Goal: Transaction & Acquisition: Purchase product/service

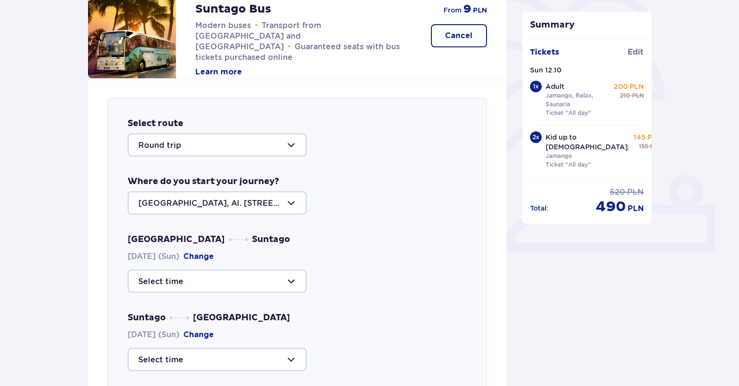
click at [235, 284] on div at bounding box center [217, 281] width 179 height 23
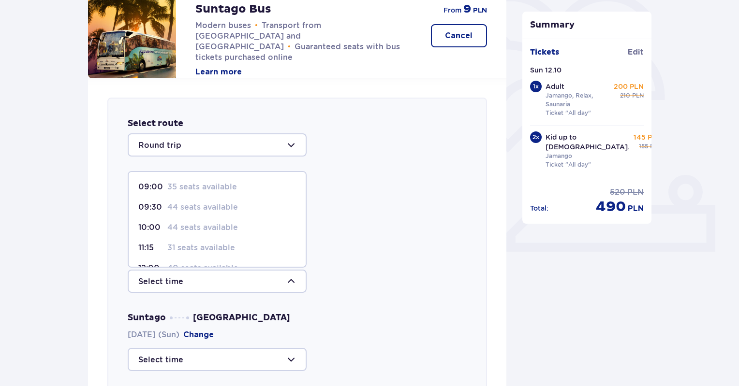
click at [213, 204] on p "44 seats available" at bounding box center [202, 207] width 71 height 11
type input "09:30"
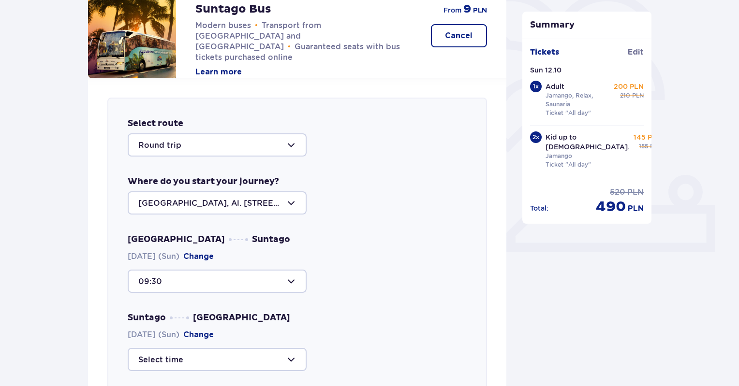
click at [219, 275] on div at bounding box center [217, 281] width 179 height 23
click at [341, 233] on div "Select route Round trip Where do you start your journey? Warsaw, Al. Jerozolims…" at bounding box center [297, 297] width 380 height 398
click at [257, 199] on div at bounding box center [217, 202] width 179 height 23
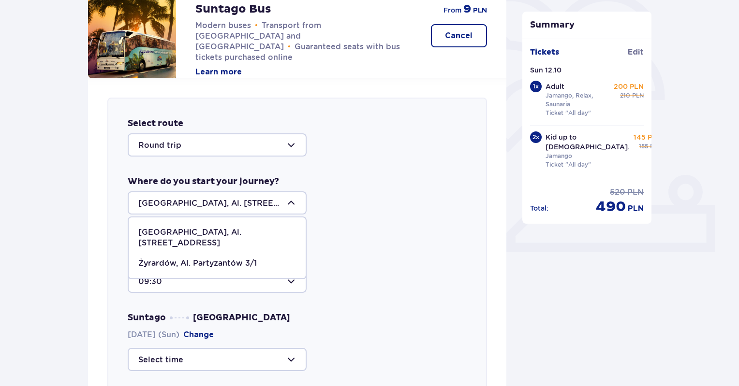
click at [214, 258] on p "Żyrardów, Al. Partyzantów 3/1" at bounding box center [197, 263] width 118 height 11
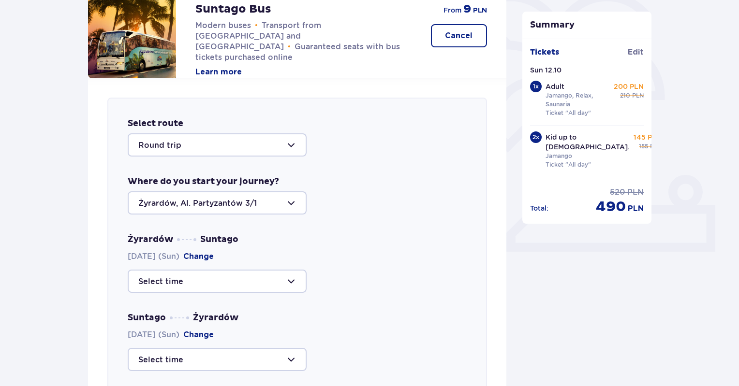
click at [217, 203] on div at bounding box center [217, 202] width 179 height 23
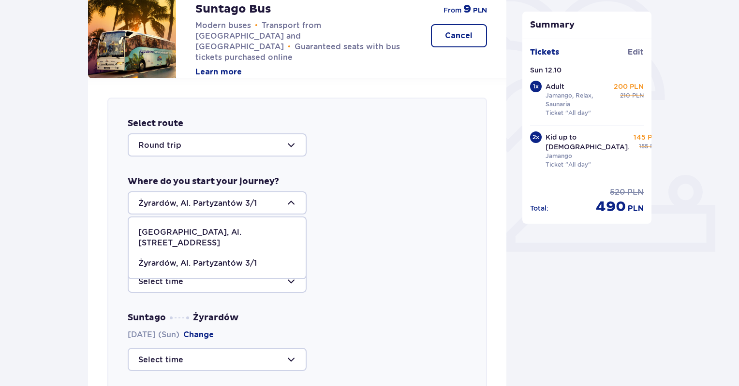
click at [215, 285] on div at bounding box center [217, 281] width 179 height 23
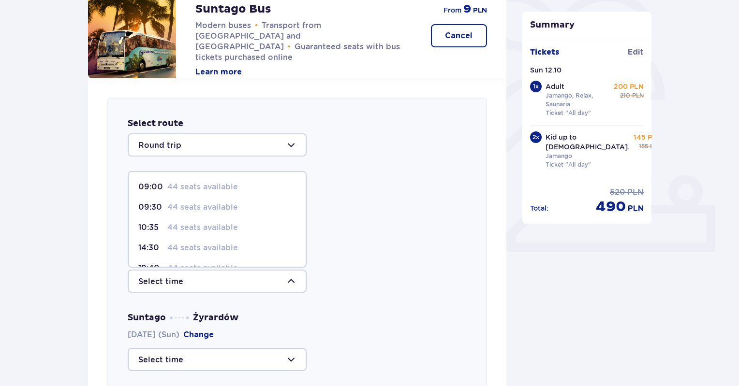
click at [215, 285] on div at bounding box center [217, 281] width 179 height 23
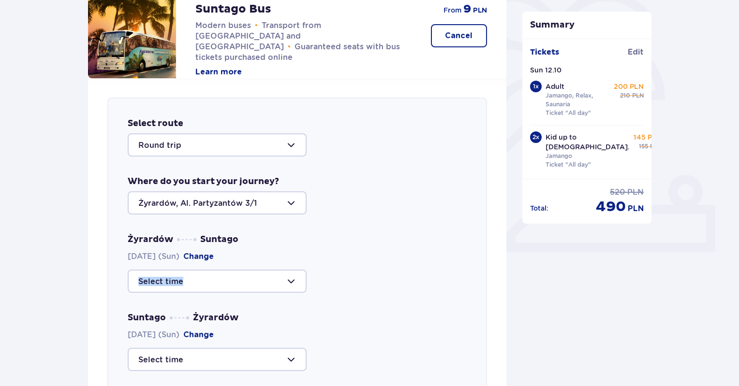
click at [215, 285] on div at bounding box center [217, 281] width 179 height 23
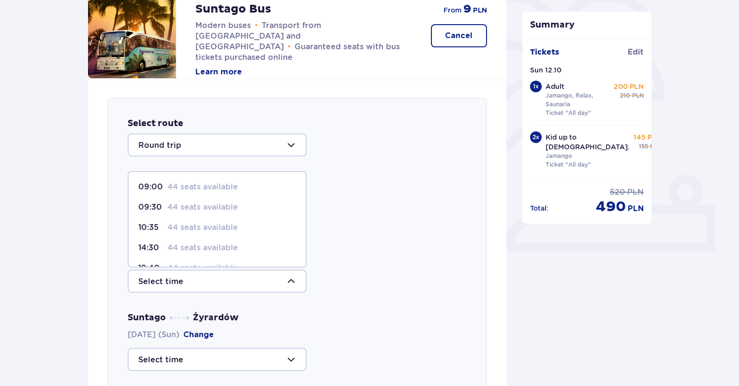
click at [324, 264] on div "Żyrardów Suntago 12.10.2025 (Sun) Change 09:00 44 seats available 09:30 44 seat…" at bounding box center [297, 263] width 339 height 59
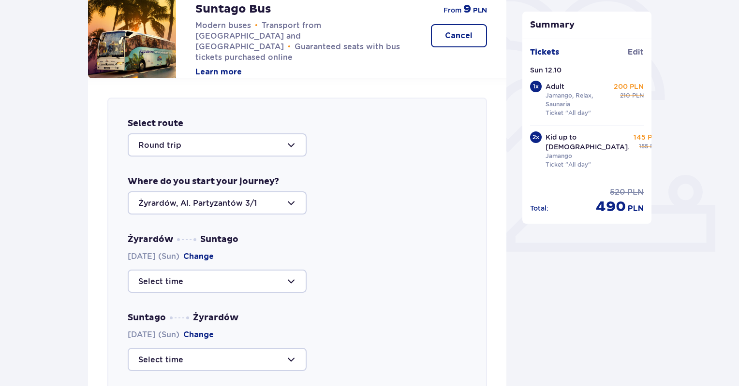
click at [241, 204] on div at bounding box center [217, 202] width 179 height 23
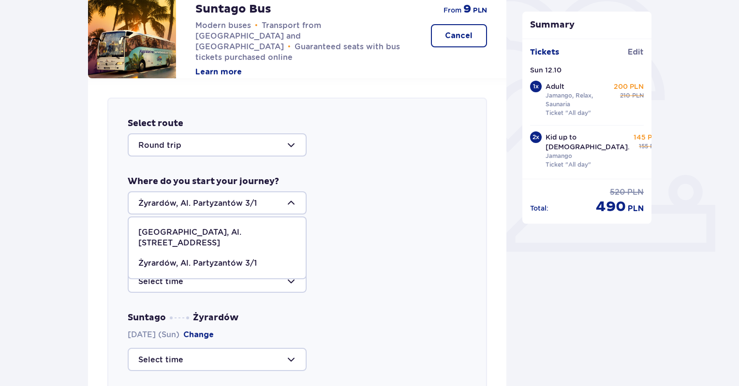
click at [217, 230] on p "Warsaw, Al. Jerozolimskie 56" at bounding box center [217, 237] width 158 height 21
type input "Warsaw, Al. Jerozolimskie 56"
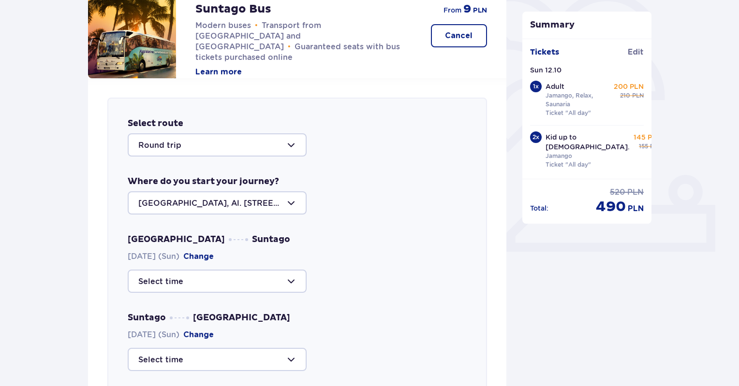
click at [220, 283] on div at bounding box center [217, 281] width 179 height 23
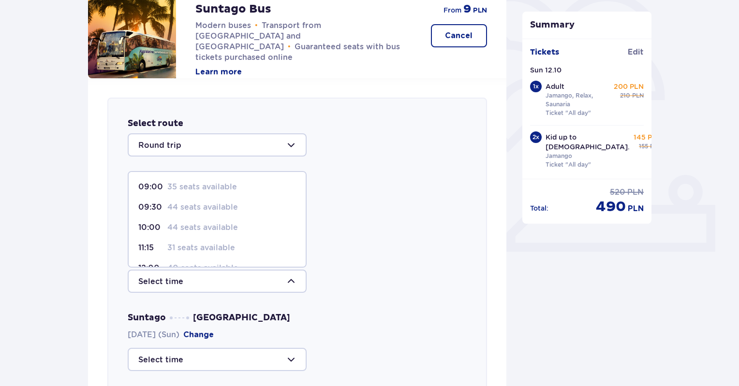
click at [207, 210] on p "44 seats available" at bounding box center [202, 207] width 71 height 11
type input "09:30"
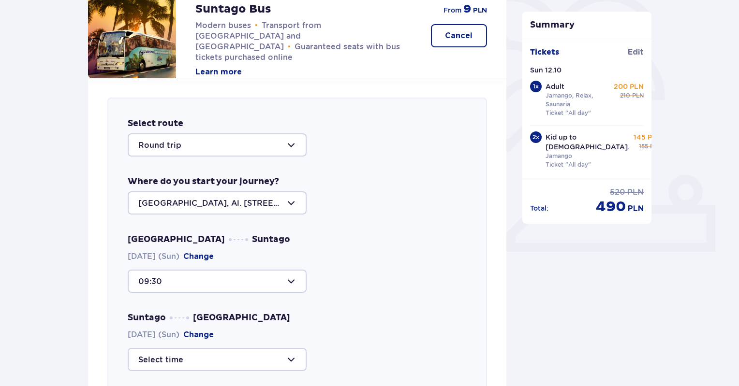
click at [259, 357] on div at bounding box center [217, 359] width 179 height 23
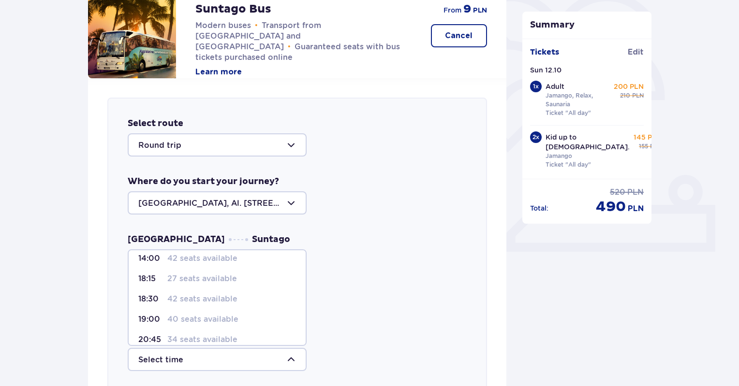
scroll to position [56, 0]
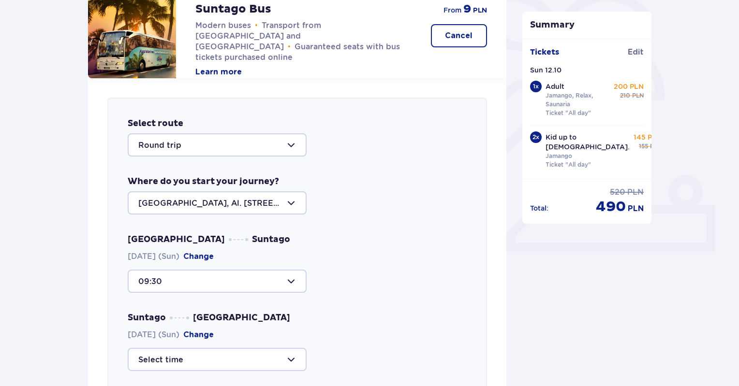
click at [378, 287] on div "09:30" at bounding box center [297, 281] width 339 height 23
click at [300, 357] on div at bounding box center [217, 359] width 179 height 23
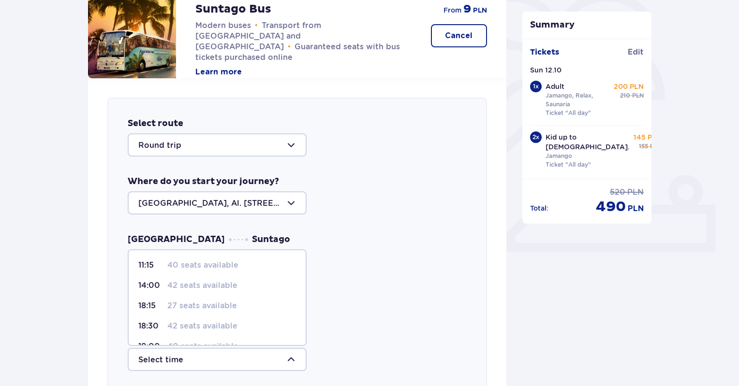
click at [202, 321] on p "42 seats available" at bounding box center [202, 326] width 70 height 11
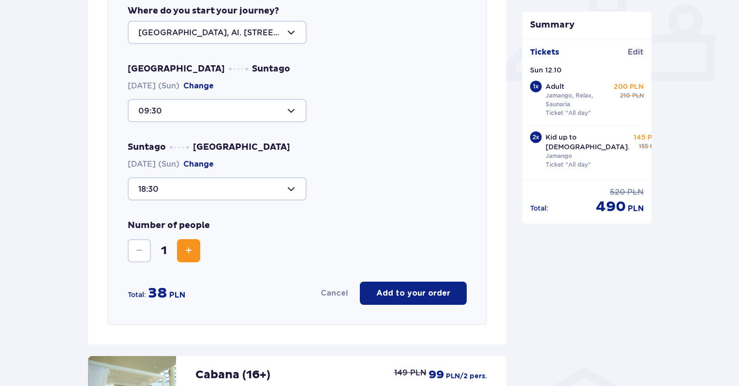
scroll to position [425, 0]
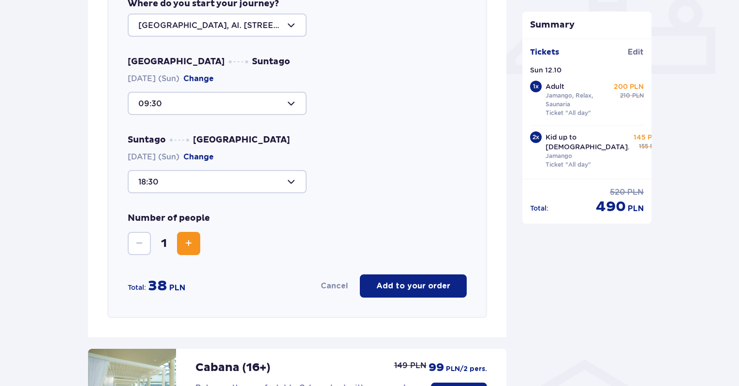
click at [185, 244] on span "Increase" at bounding box center [189, 244] width 12 height 12
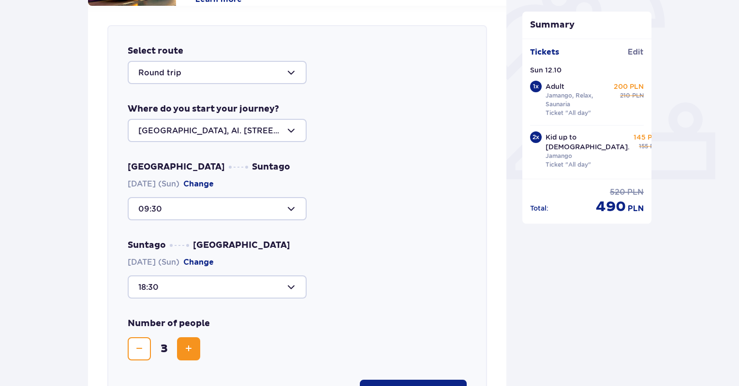
scroll to position [356, 0]
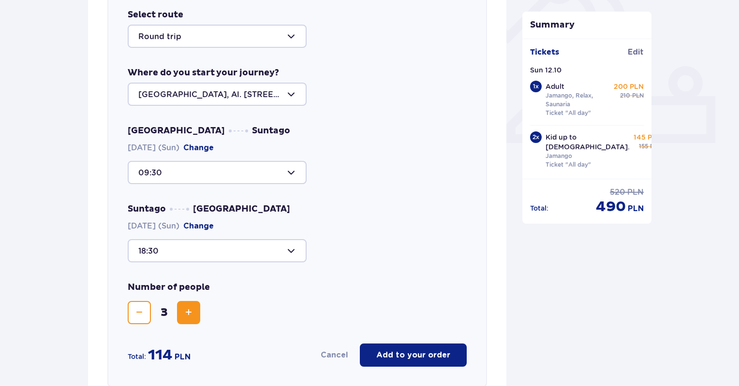
click at [294, 253] on div at bounding box center [217, 250] width 179 height 23
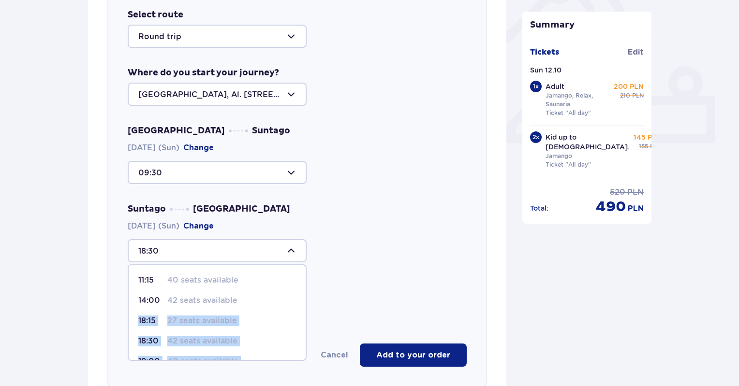
drag, startPoint x: 306, startPoint y: 306, endPoint x: 307, endPoint y: 313, distance: 6.9
click at [307, 313] on div "Select route Round trip Where do you start your journey? Warsaw, Al. Jerozolims…" at bounding box center [297, 188] width 380 height 398
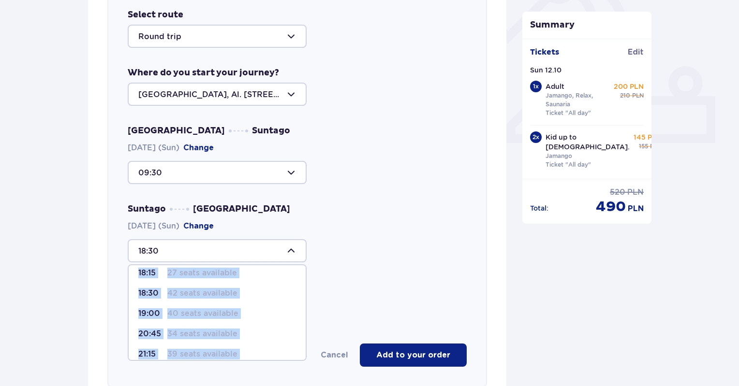
scroll to position [48, 0]
click at [319, 311] on div "Number of people 3" at bounding box center [297, 303] width 339 height 43
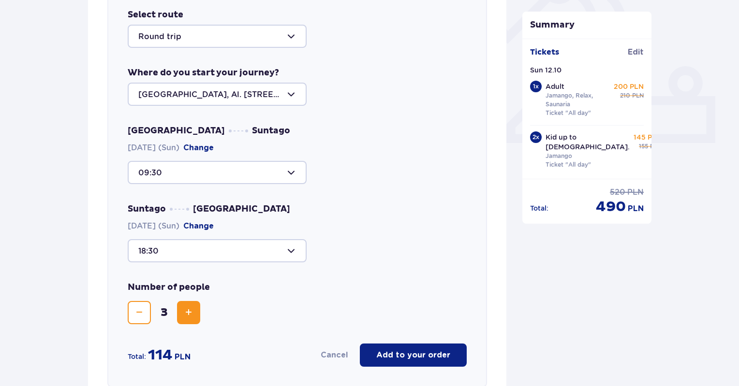
click at [294, 251] on div at bounding box center [217, 250] width 179 height 23
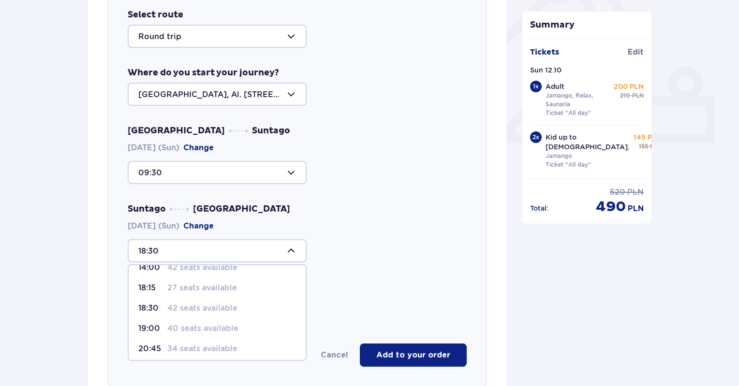
scroll to position [56, 0]
click at [159, 301] on p "19:00" at bounding box center [150, 305] width 25 height 11
type input "19:00"
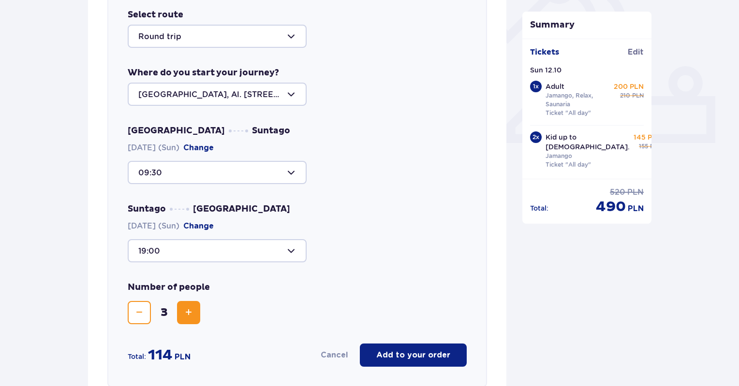
click at [292, 175] on div at bounding box center [217, 172] width 179 height 23
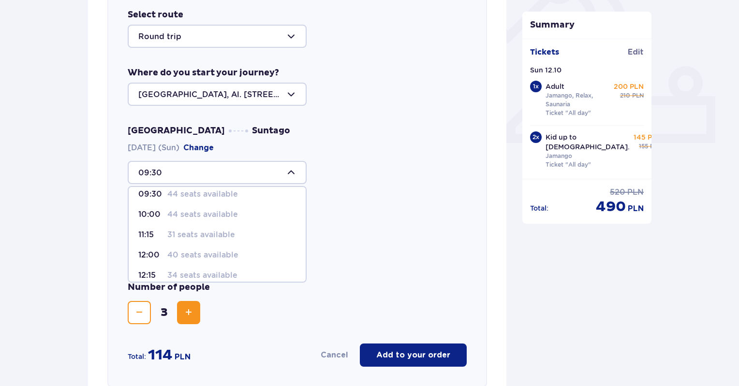
scroll to position [0, 0]
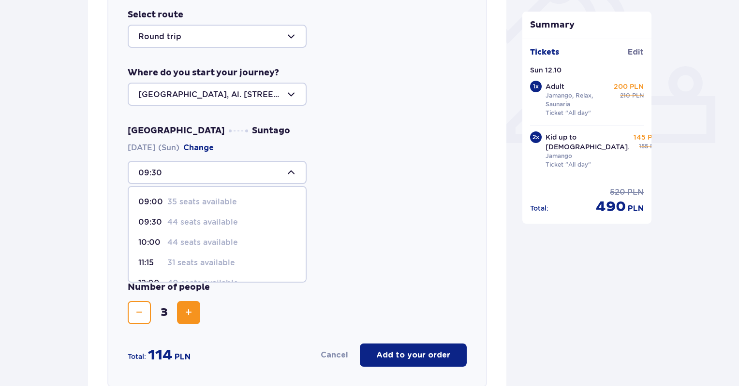
click at [193, 219] on p "44 seats available" at bounding box center [202, 222] width 71 height 11
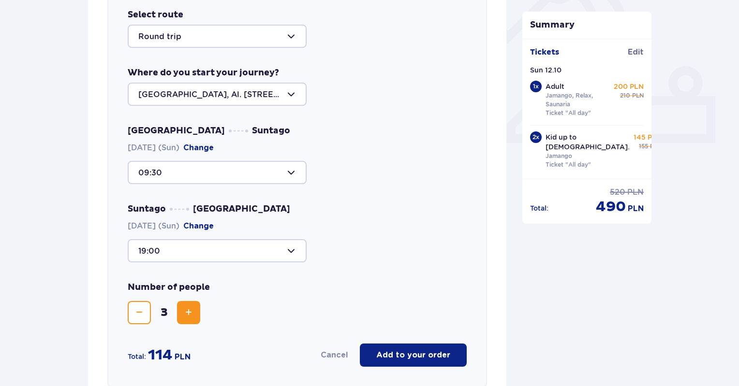
click at [288, 171] on div at bounding box center [217, 172] width 179 height 23
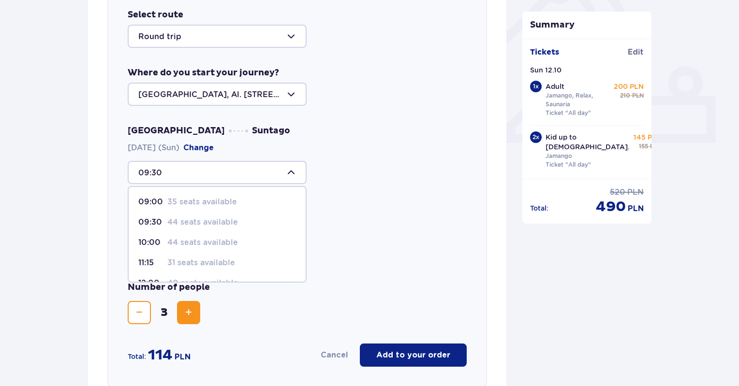
click at [339, 199] on div "Warsaw Suntago 12.10.2025 (Sun) Change 09:30 09:00 35 seats available 09:30 44 …" at bounding box center [297, 193] width 339 height 137
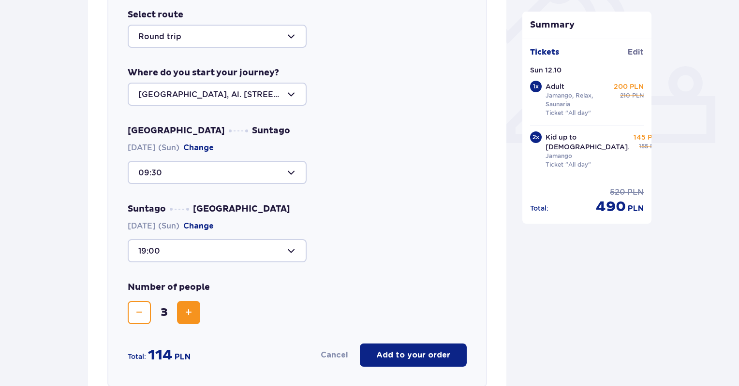
click at [296, 93] on div at bounding box center [217, 94] width 179 height 23
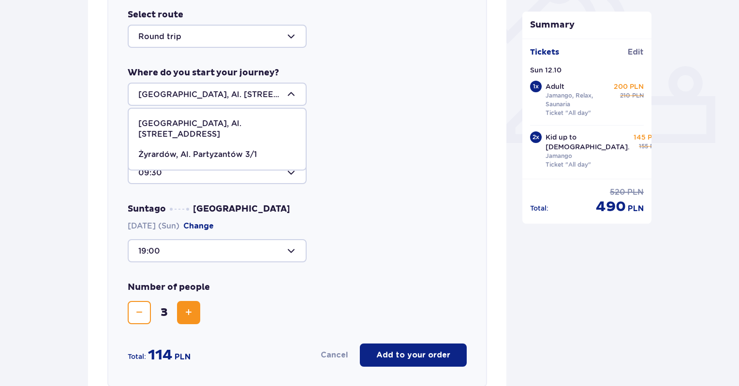
click at [340, 102] on div "Warsaw, Al. Jerozolimskie 56 Warsaw, Al. Jerozolimskie 56 Żyrardów, Al. Partyza…" at bounding box center [297, 94] width 339 height 23
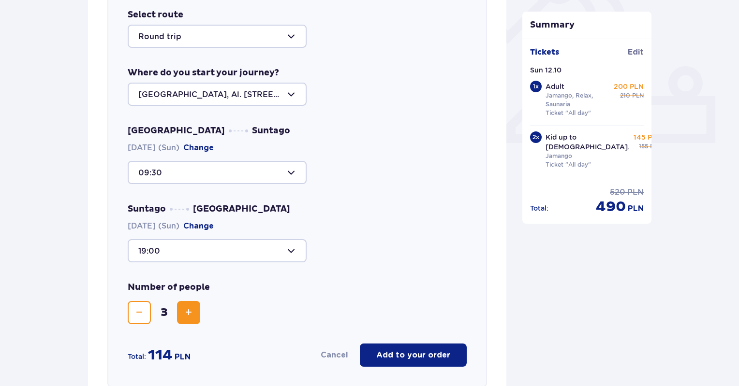
click at [286, 251] on div at bounding box center [217, 250] width 179 height 23
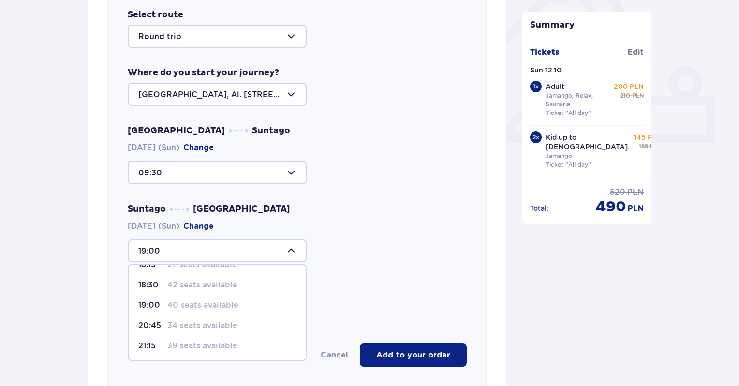
scroll to position [56, 0]
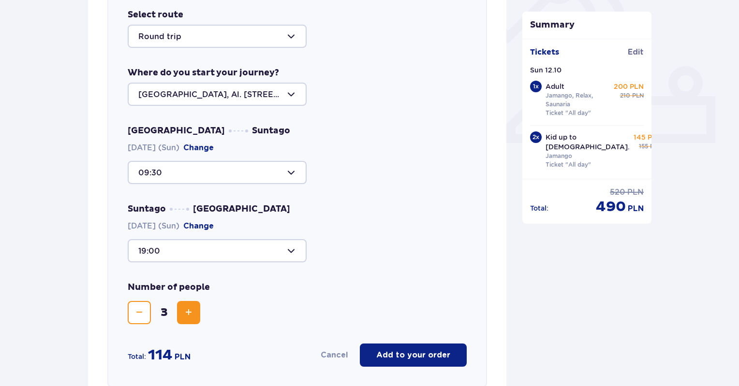
click at [339, 315] on div "Number of people 3" at bounding box center [297, 303] width 339 height 43
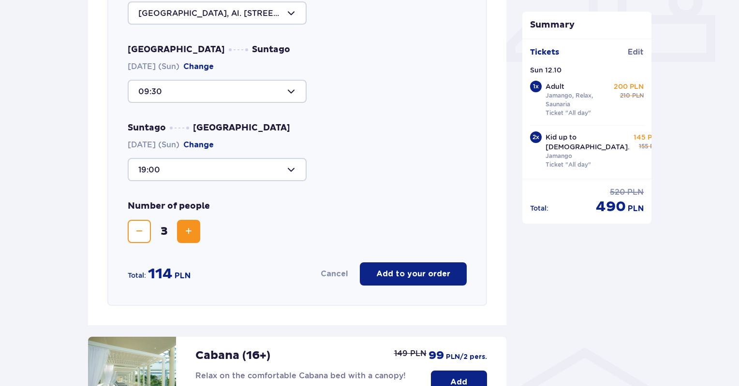
scroll to position [448, 0]
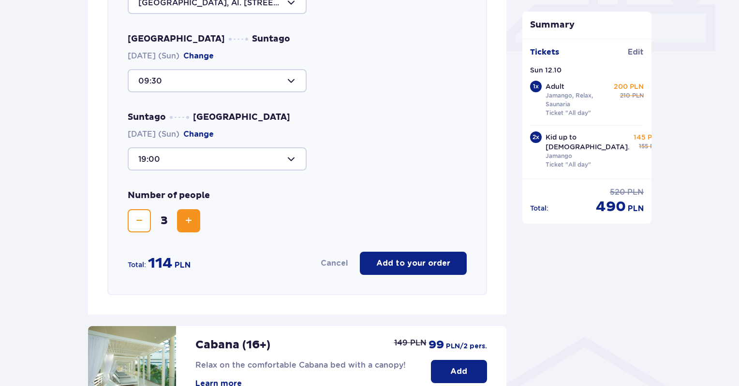
click at [421, 261] on p "Add to your order" at bounding box center [413, 263] width 74 height 11
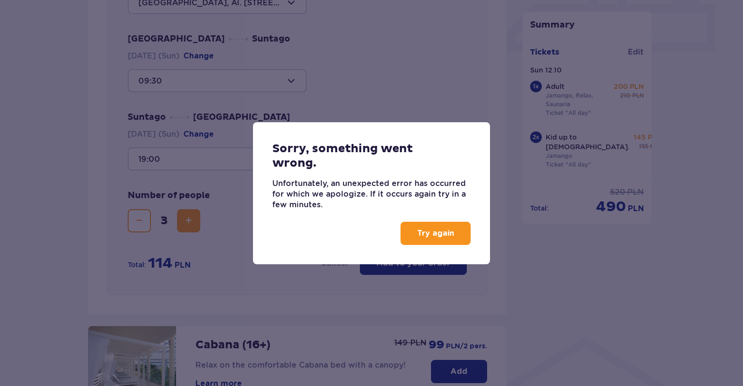
click at [413, 237] on button "Try again" at bounding box center [435, 233] width 70 height 23
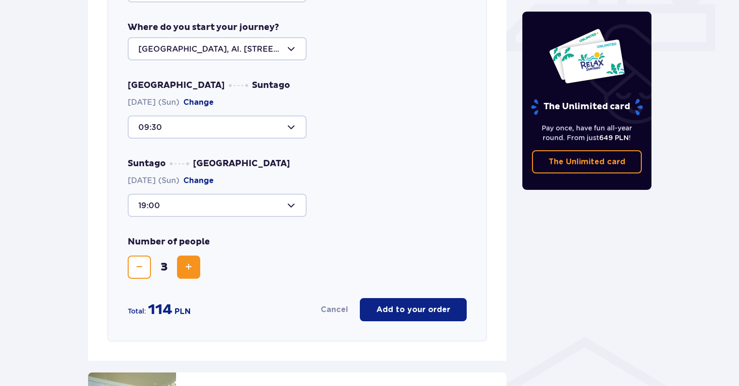
scroll to position [495, 0]
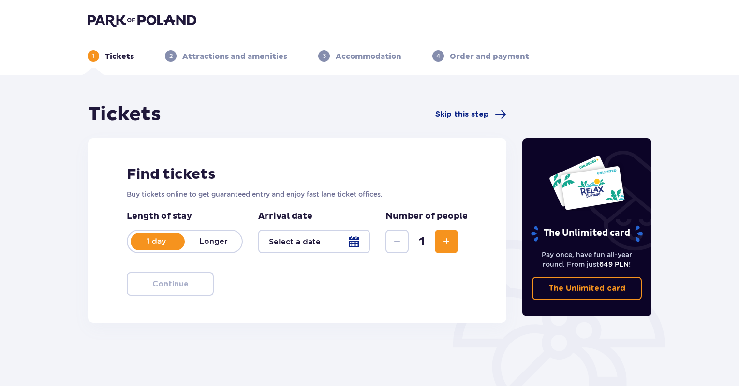
click at [288, 244] on div at bounding box center [314, 241] width 112 height 23
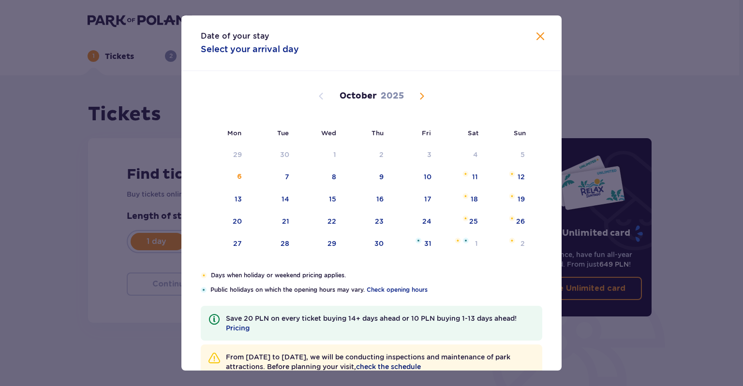
click at [421, 368] on span "check the schedule" at bounding box center [388, 367] width 65 height 10
click at [541, 36] on span "Close" at bounding box center [540, 37] width 12 height 12
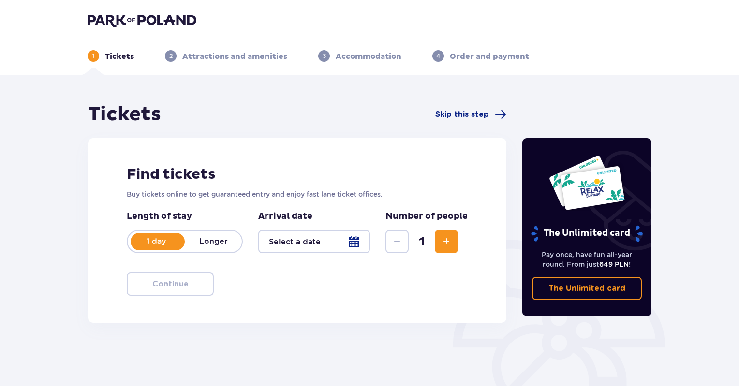
click at [155, 239] on p "1 day" at bounding box center [156, 241] width 57 height 11
click at [168, 246] on p "1 day" at bounding box center [156, 241] width 57 height 11
click at [292, 238] on div at bounding box center [314, 241] width 112 height 23
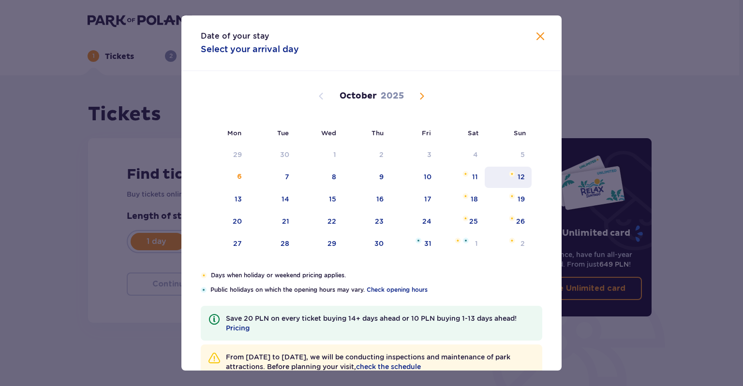
click at [511, 182] on div "12" at bounding box center [507, 177] width 47 height 21
type input "12.10.25"
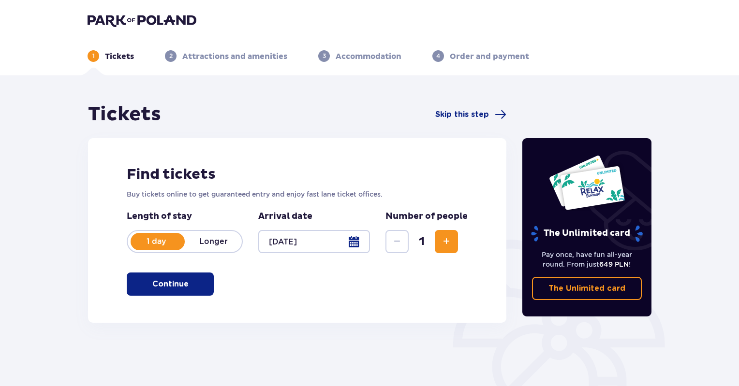
click at [445, 236] on span "Increase" at bounding box center [446, 242] width 12 height 12
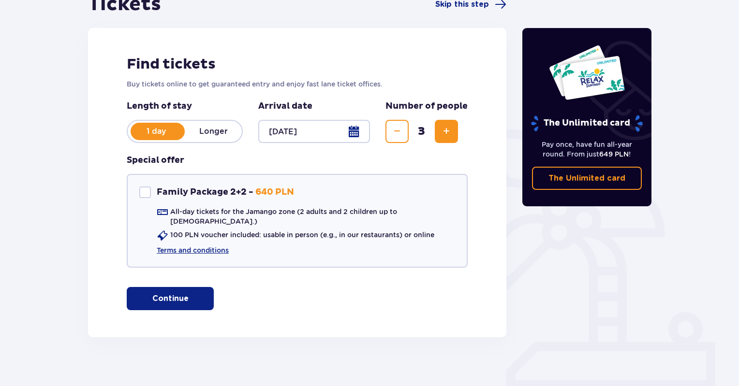
scroll to position [111, 0]
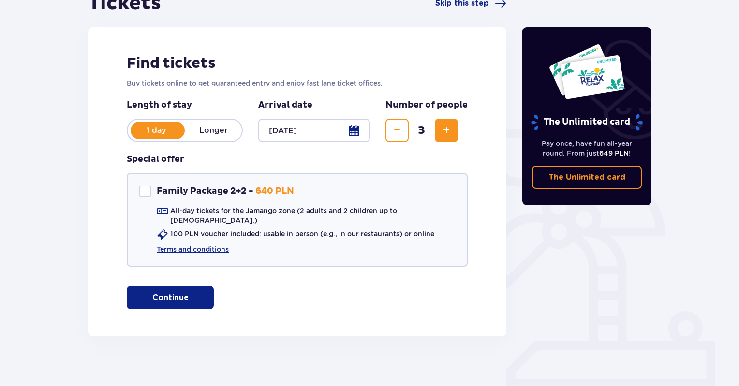
click at [169, 293] on p "Continue" at bounding box center [170, 297] width 36 height 11
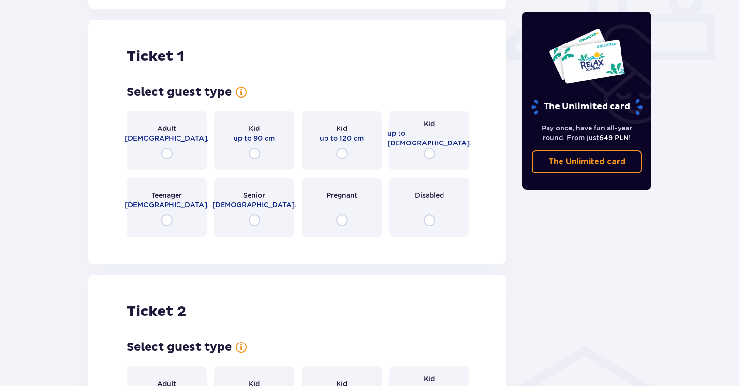
scroll to position [439, 0]
click at [169, 149] on input "radio" at bounding box center [167, 153] width 12 height 12
radio input "true"
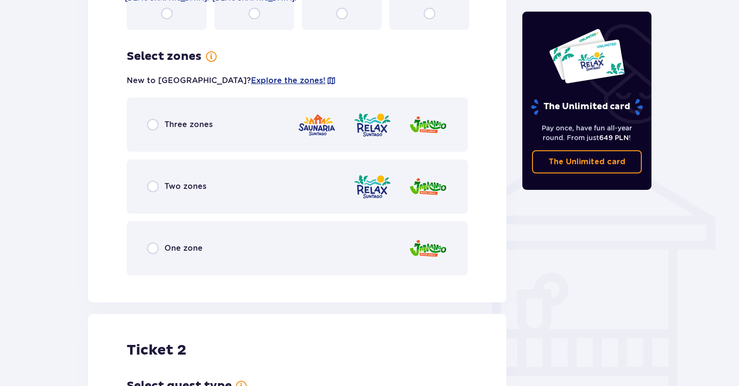
scroll to position [675, 0]
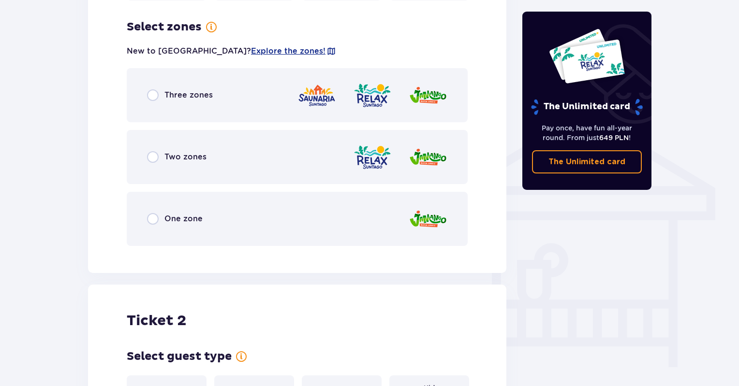
click at [153, 94] on div "Three zones" at bounding box center [297, 95] width 341 height 54
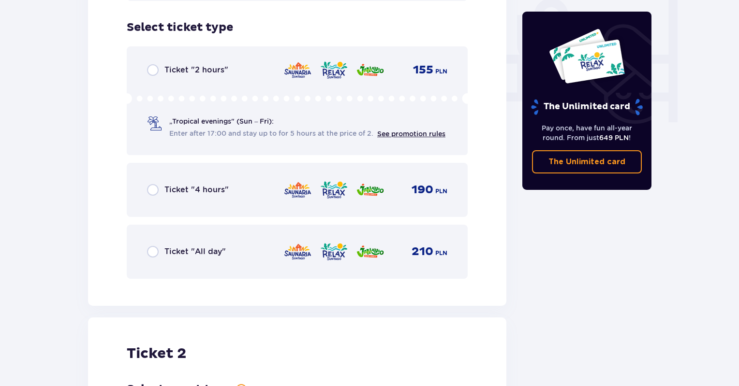
scroll to position [921, 0]
click at [152, 246] on input "radio" at bounding box center [153, 252] width 12 height 12
radio input "true"
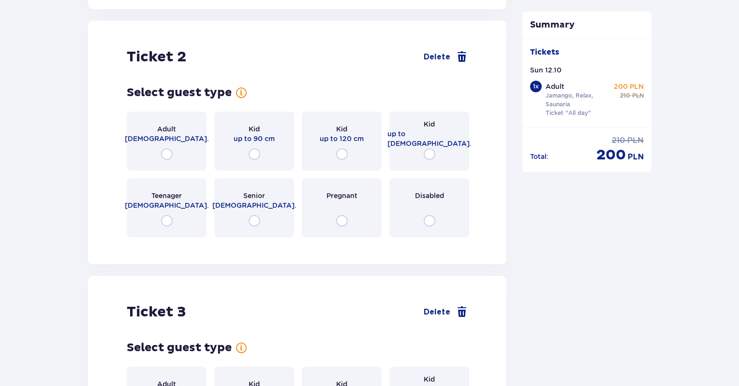
scroll to position [1218, 0]
click at [431, 148] on input "radio" at bounding box center [430, 154] width 12 height 12
radio input "true"
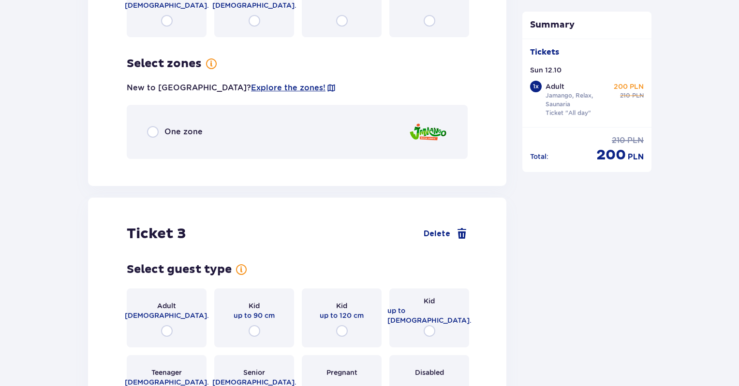
scroll to position [1454, 0]
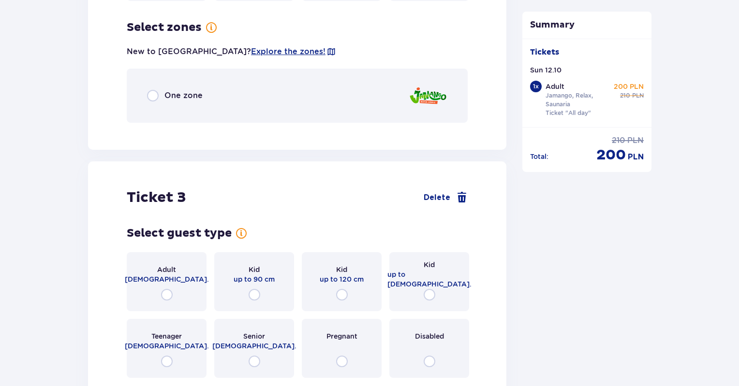
click at [152, 90] on input "radio" at bounding box center [153, 96] width 12 height 12
radio input "true"
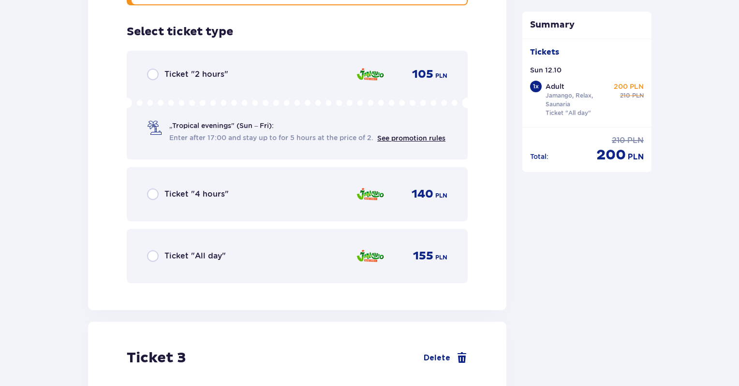
scroll to position [1576, 0]
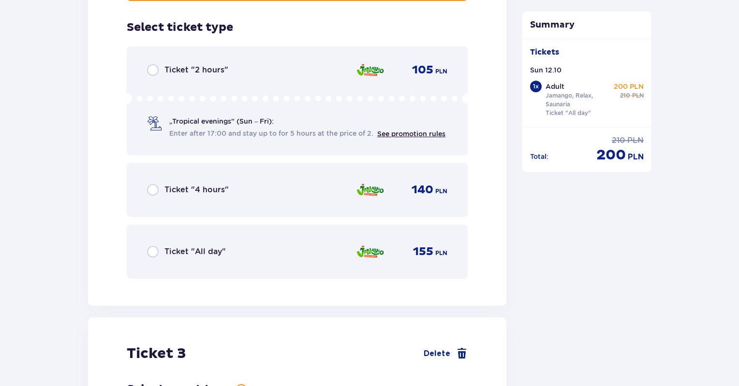
click at [150, 246] on input "radio" at bounding box center [153, 252] width 12 height 12
radio input "true"
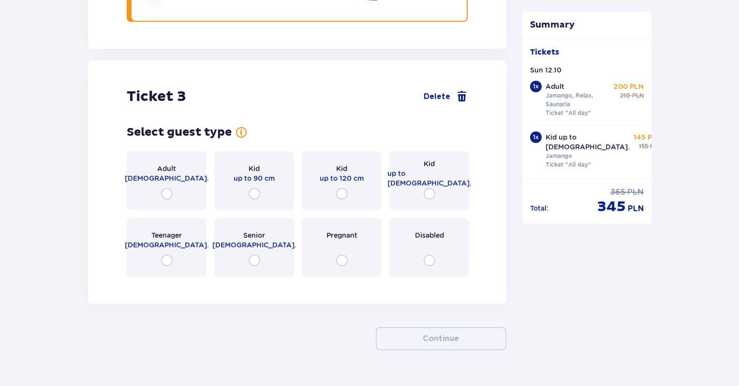
scroll to position [1846, 0]
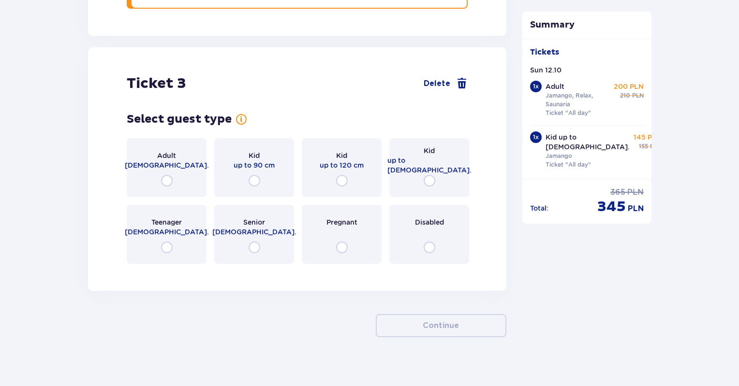
click at [426, 175] on input "radio" at bounding box center [430, 181] width 12 height 12
radio input "true"
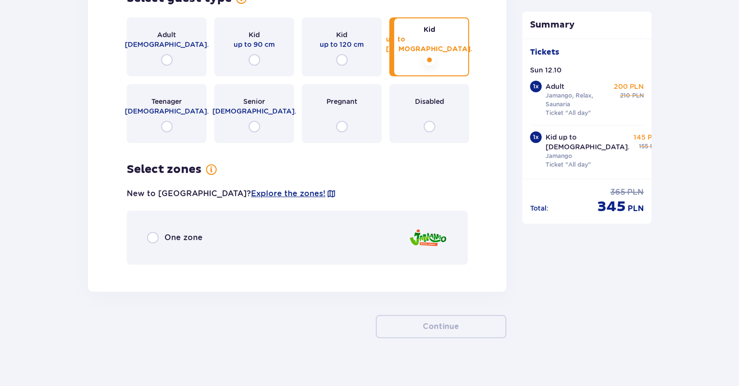
scroll to position [1968, 0]
click at [153, 231] on input "radio" at bounding box center [153, 237] width 12 height 12
radio input "true"
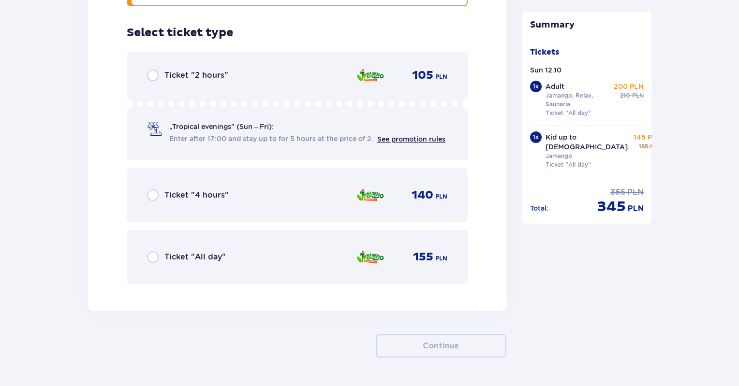
scroll to position [2230, 0]
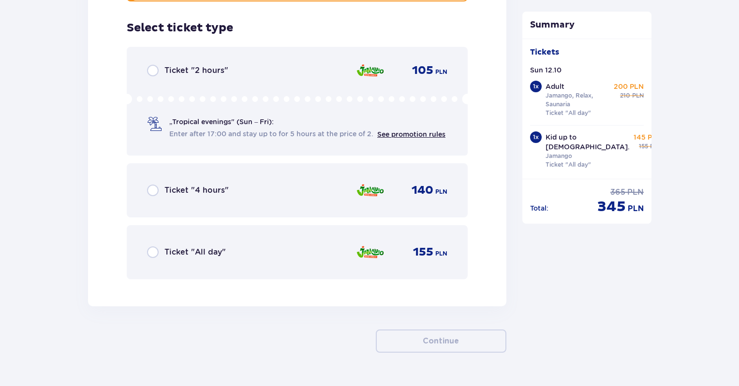
click at [153, 247] on input "radio" at bounding box center [153, 253] width 12 height 12
radio input "true"
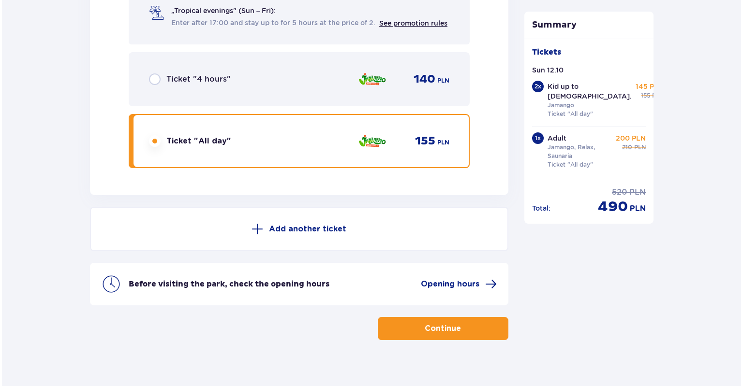
scroll to position [2344, 0]
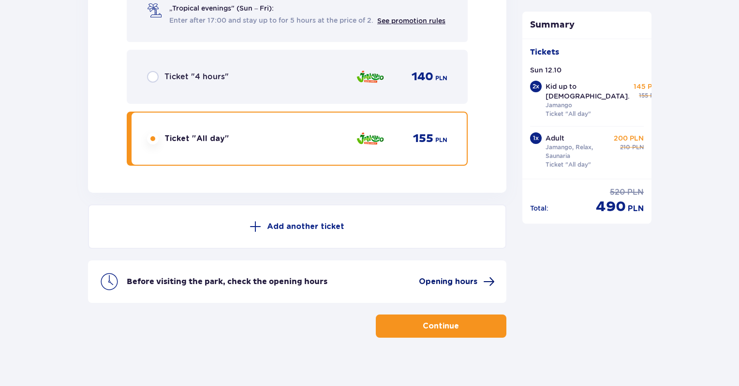
click at [469, 277] on span "Opening hours" at bounding box center [448, 282] width 58 height 11
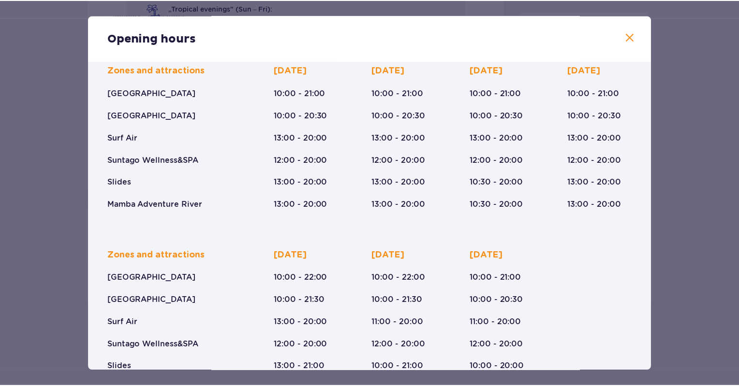
scroll to position [125, 0]
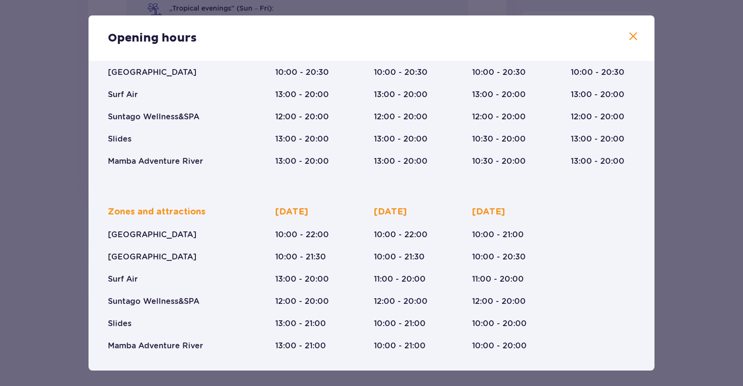
click at [628, 34] on span at bounding box center [633, 37] width 12 height 12
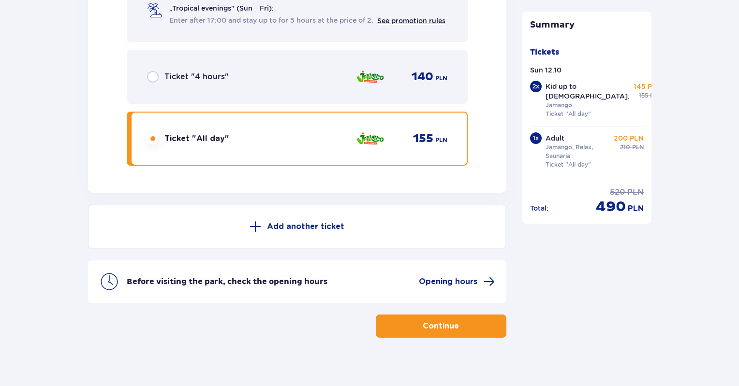
click at [436, 321] on p "Continue" at bounding box center [441, 326] width 36 height 11
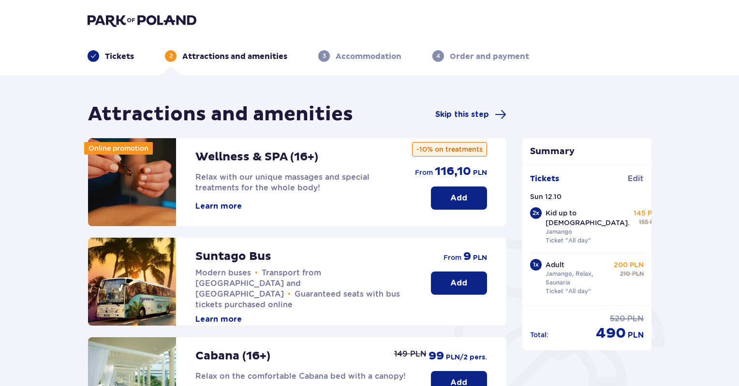
click at [446, 285] on button "Add" at bounding box center [459, 283] width 56 height 23
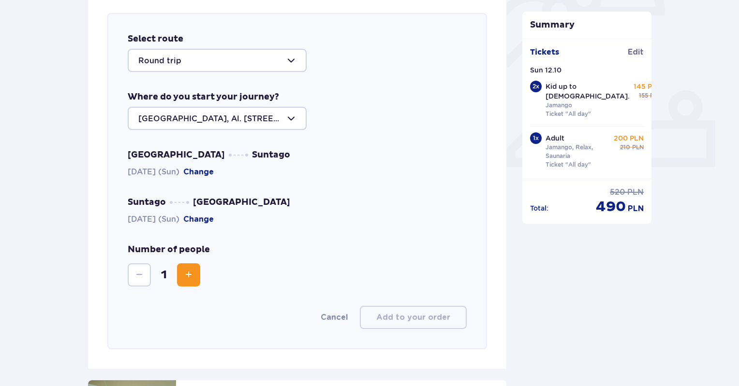
scroll to position [334, 0]
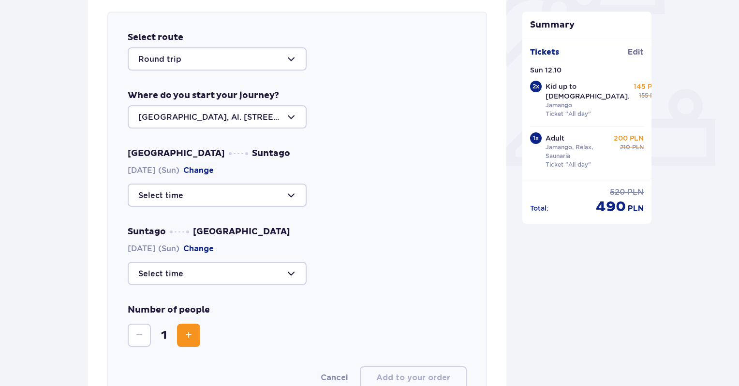
click at [153, 119] on div at bounding box center [217, 116] width 179 height 23
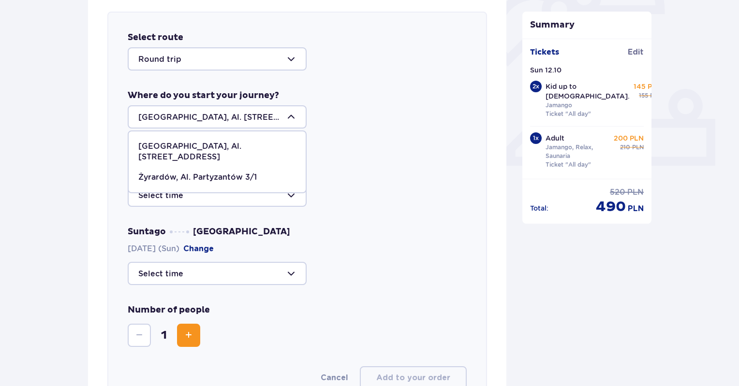
click at [153, 119] on div at bounding box center [217, 116] width 179 height 23
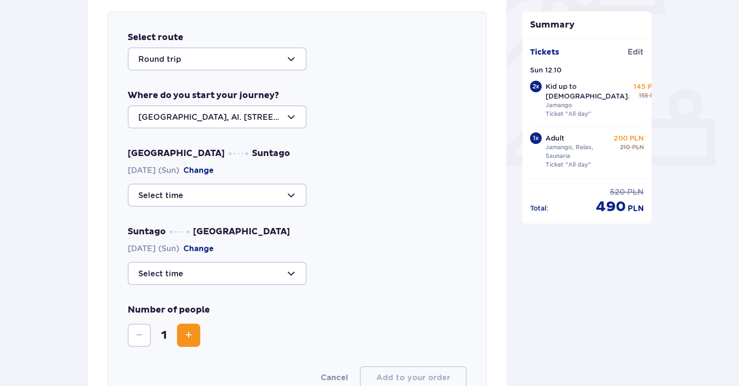
click at [164, 192] on div at bounding box center [217, 195] width 179 height 23
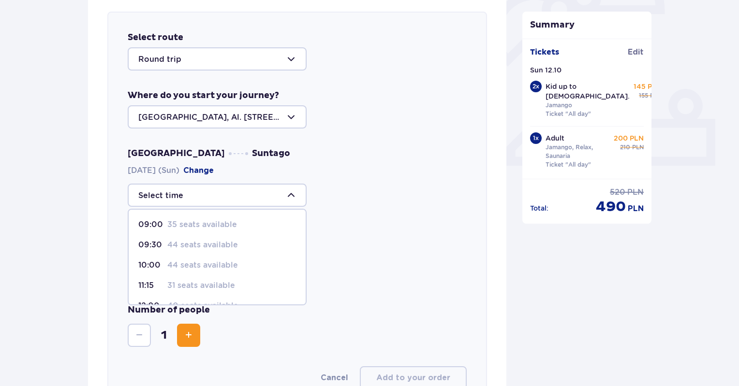
click at [149, 240] on p "09:30" at bounding box center [150, 245] width 25 height 11
type input "09:30"
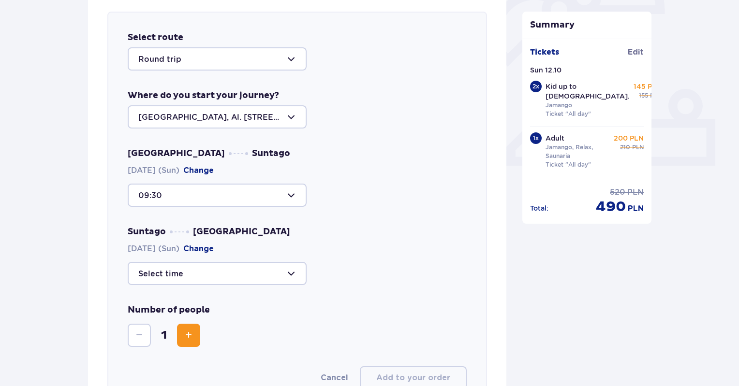
click at [155, 272] on div at bounding box center [217, 273] width 179 height 23
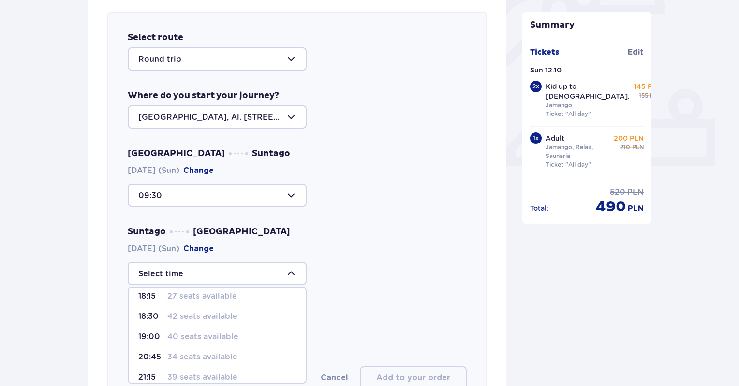
scroll to position [56, 0]
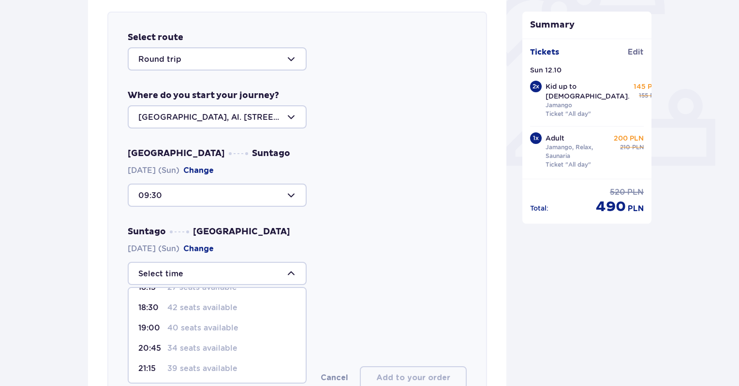
click at [193, 328] on p "40 seats available" at bounding box center [202, 328] width 71 height 11
type input "19:00"
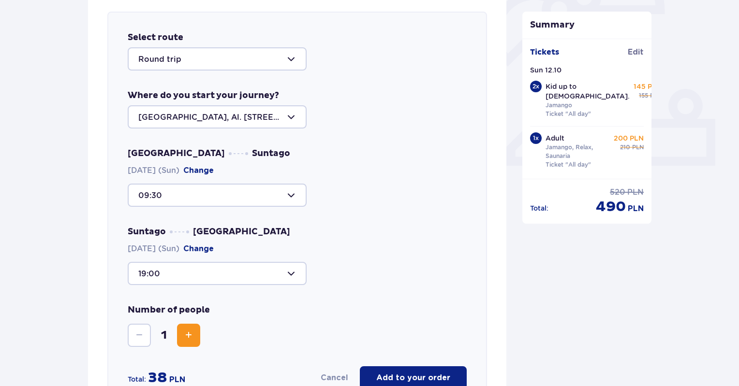
click at [194, 332] on button "Increase" at bounding box center [188, 335] width 23 height 23
click at [290, 193] on div at bounding box center [217, 195] width 179 height 23
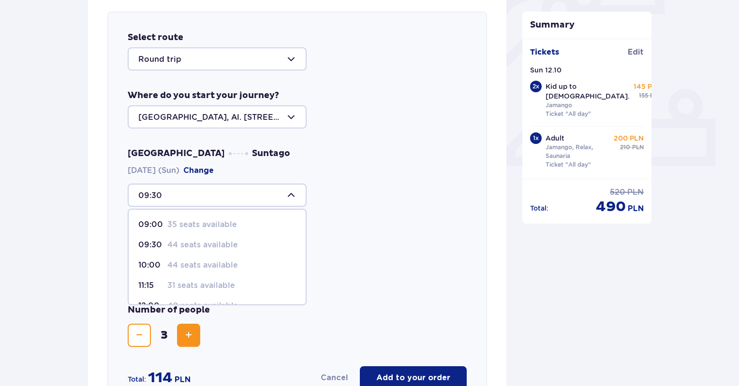
click at [402, 377] on p "Add to your order" at bounding box center [413, 378] width 74 height 11
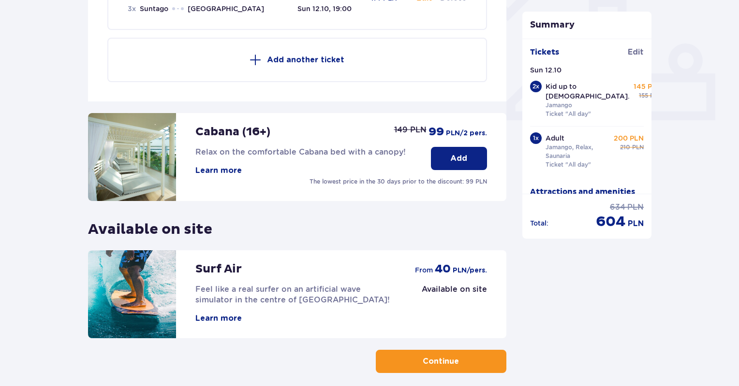
scroll to position [380, 0]
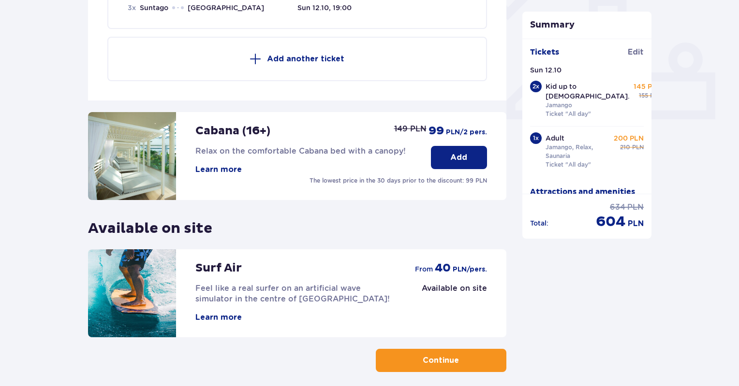
click at [213, 315] on button "Learn more" at bounding box center [218, 317] width 46 height 11
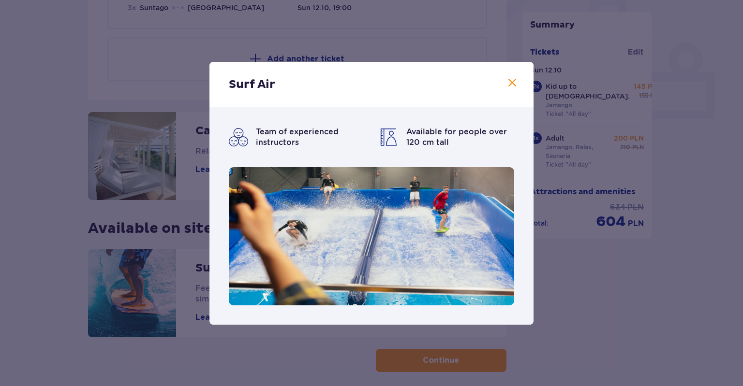
click at [509, 87] on span at bounding box center [512, 83] width 12 height 12
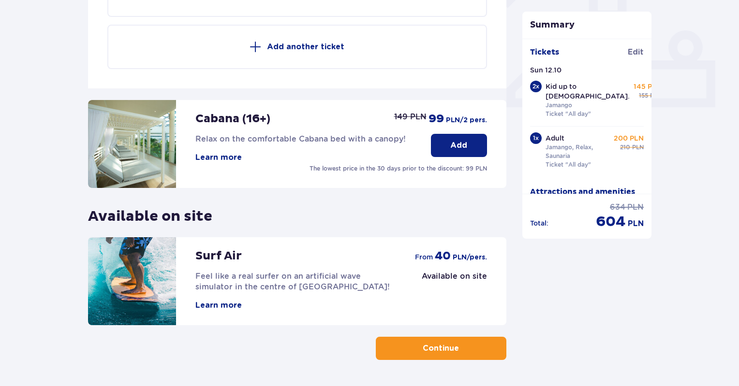
scroll to position [393, 0]
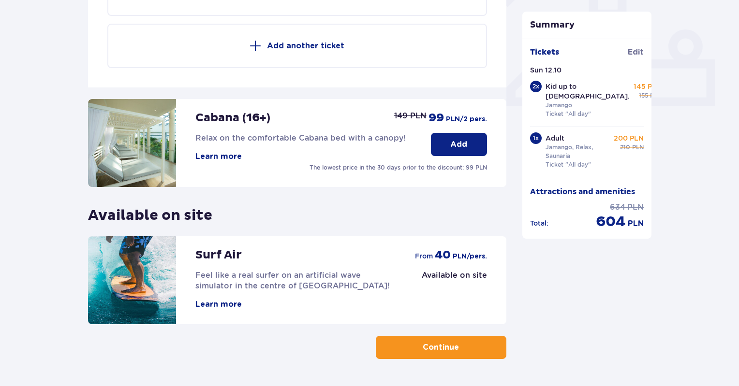
click at [412, 349] on button "Continue" at bounding box center [441, 347] width 131 height 23
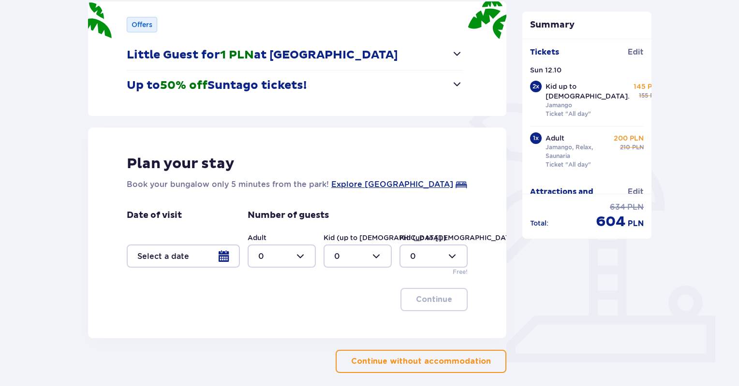
scroll to position [181, 0]
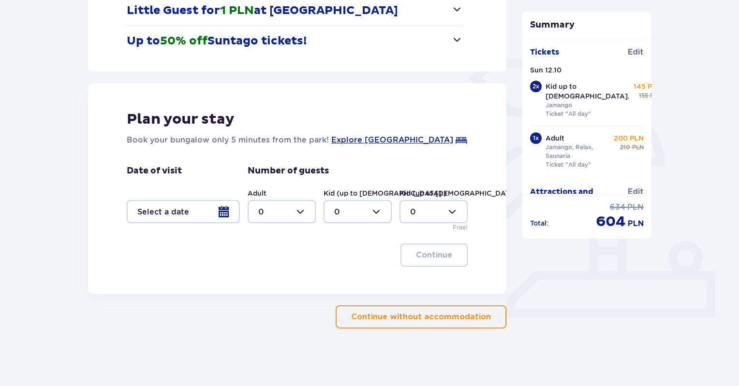
click at [416, 312] on p "Continue without accommodation" at bounding box center [421, 317] width 140 height 11
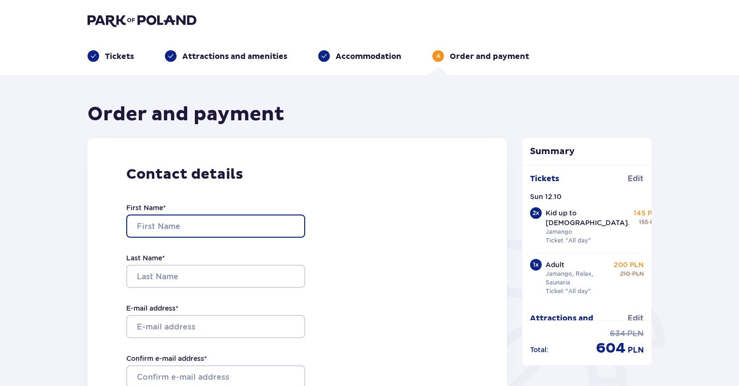
click at [171, 226] on input "First Name *" at bounding box center [215, 226] width 179 height 23
type input "Alex"
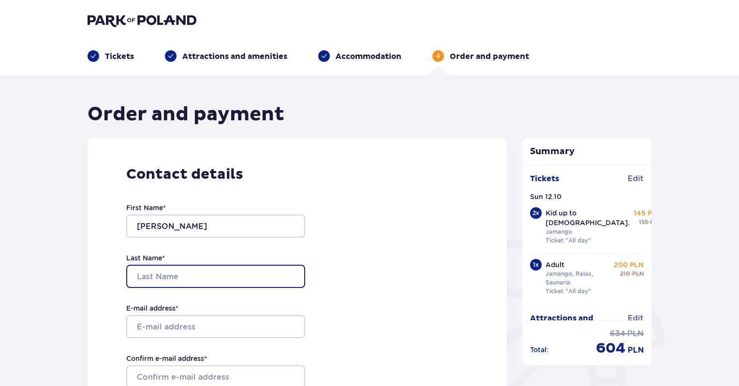
type input "Davidovich"
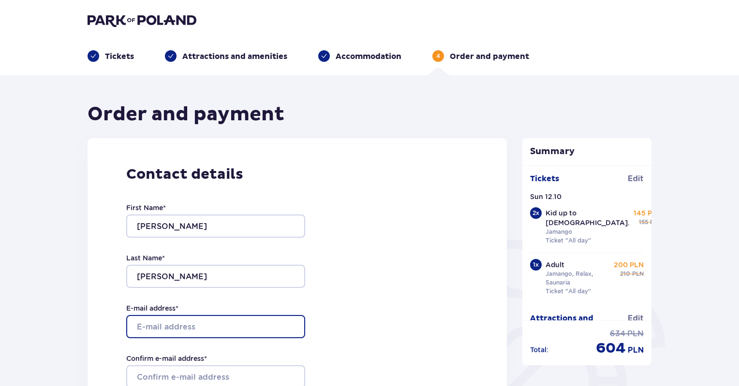
type input "[EMAIL_ADDRESS][DOMAIN_NAME]"
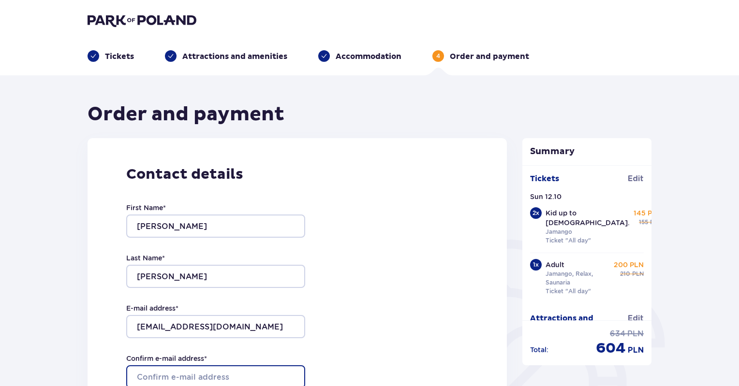
type input "[EMAIL_ADDRESS][DOMAIN_NAME]"
type input "0542353253"
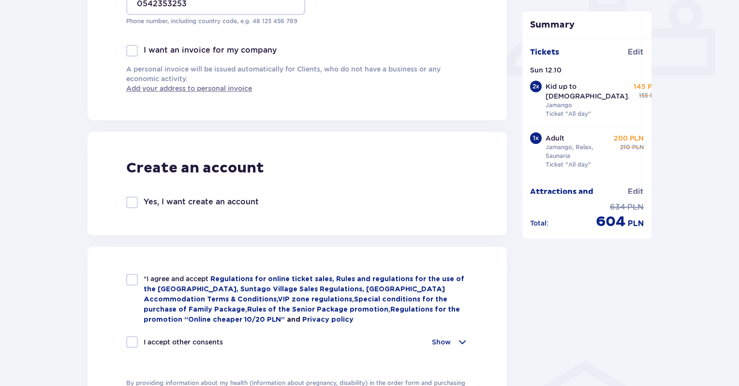
scroll to position [428, 0]
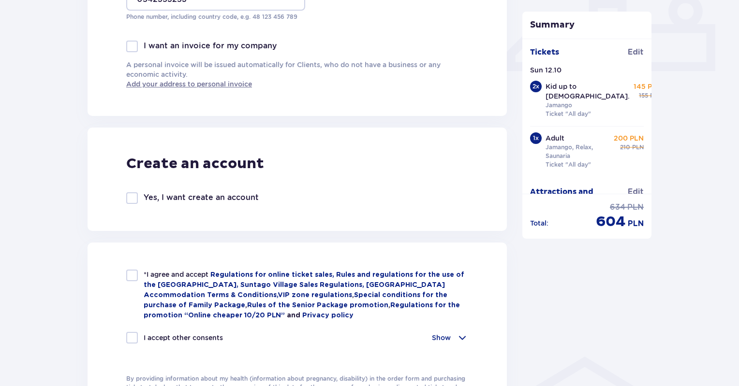
type input "Alexander"
click at [181, 197] on p "Yes, I want create an account" at bounding box center [201, 197] width 115 height 11
checkbox input "true"
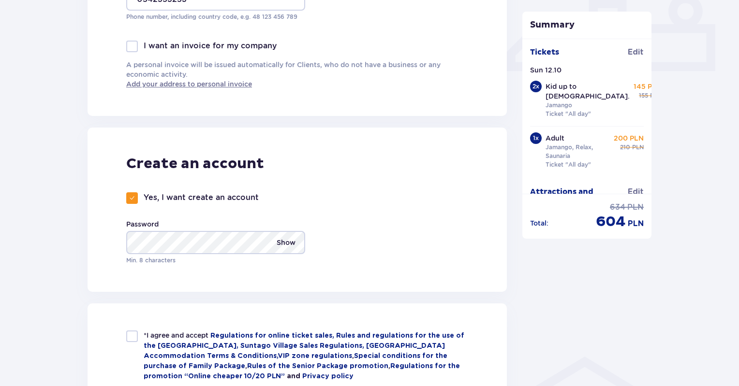
click at [292, 242] on p "Show" at bounding box center [286, 242] width 19 height 23
click at [347, 243] on div "Create an account Yes, I want create an account Password Hide Min. 8 characters" at bounding box center [297, 210] width 419 height 164
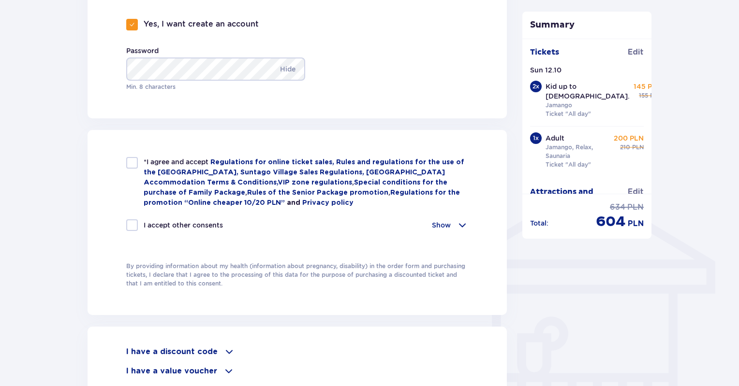
scroll to position [603, 0]
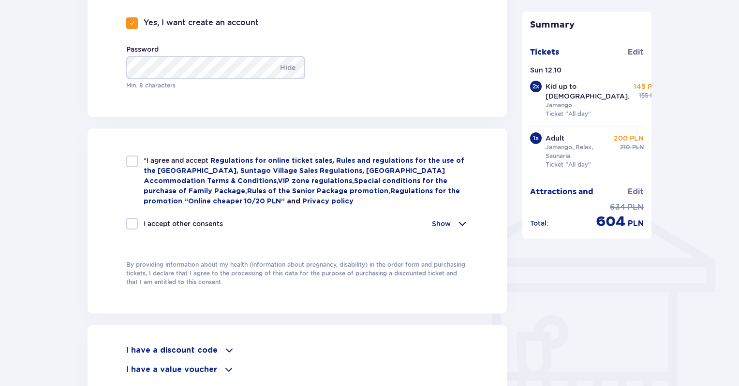
click at [130, 159] on div at bounding box center [132, 162] width 12 height 12
checkbox input "true"
click at [133, 218] on div at bounding box center [132, 224] width 12 height 12
checkbox input "true"
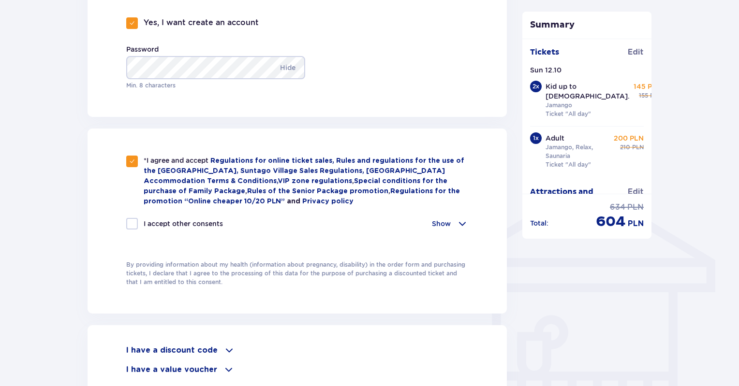
checkbox input "true"
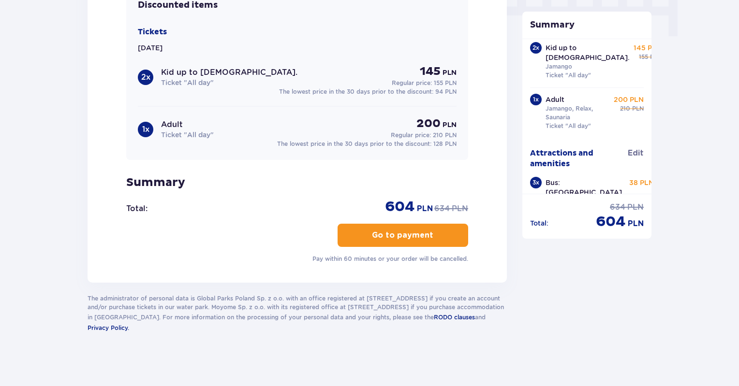
scroll to position [59, 0]
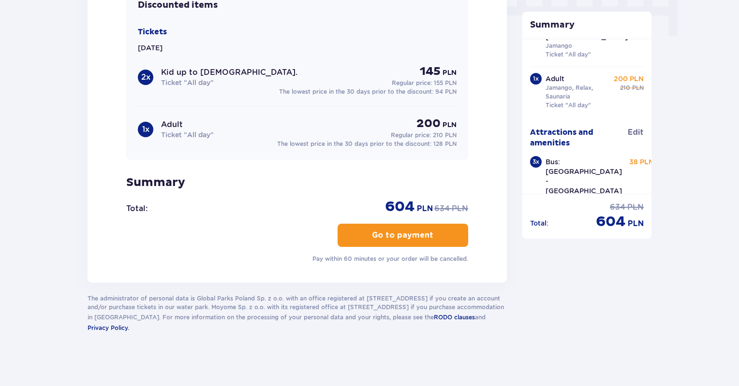
click at [440, 231] on button "Go to payment" at bounding box center [402, 235] width 131 height 23
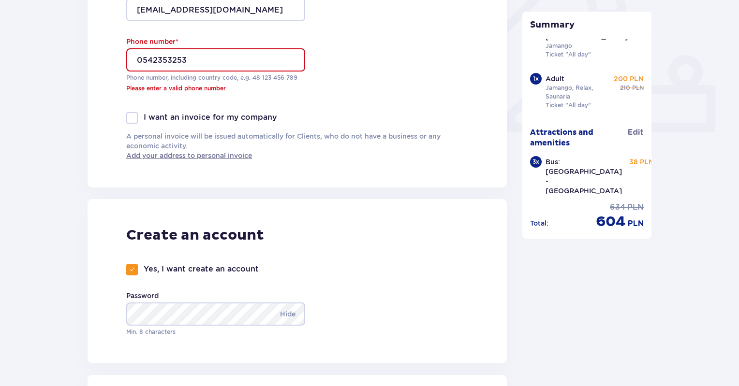
scroll to position [367, 0]
click at [145, 58] on input "0542353253" at bounding box center [215, 59] width 179 height 23
drag, startPoint x: 142, startPoint y: 58, endPoint x: 118, endPoint y: 60, distance: 23.3
type input "+972542353253"
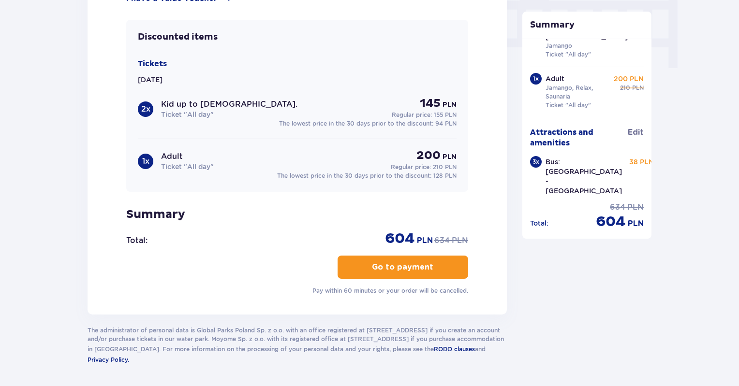
scroll to position [1007, 0]
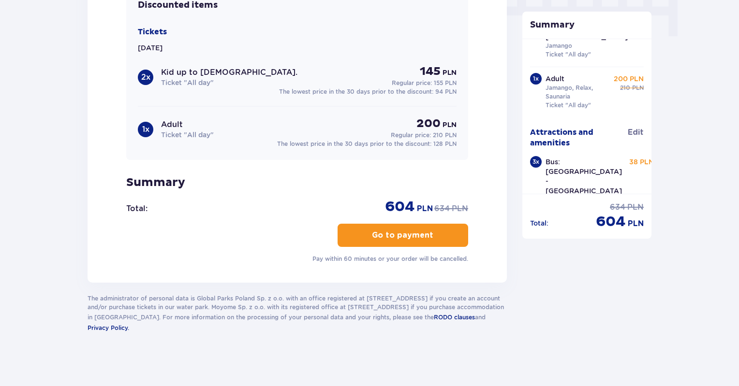
click at [451, 235] on button "Go to payment" at bounding box center [402, 235] width 131 height 23
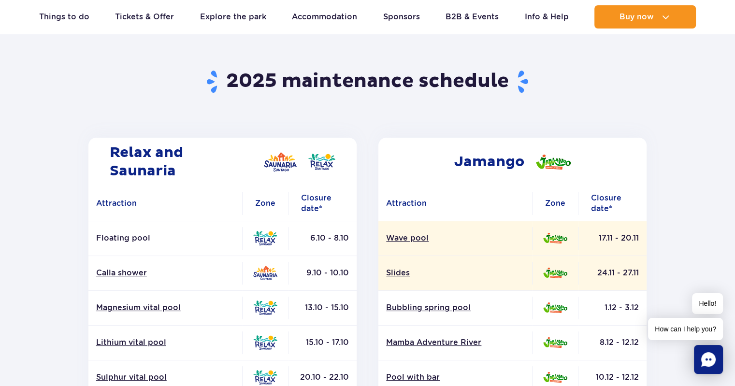
scroll to position [39, 0]
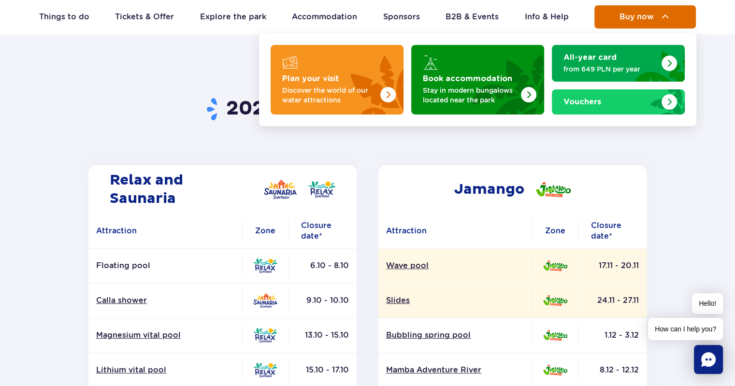
click at [640, 16] on span "Buy now" at bounding box center [637, 17] width 34 height 9
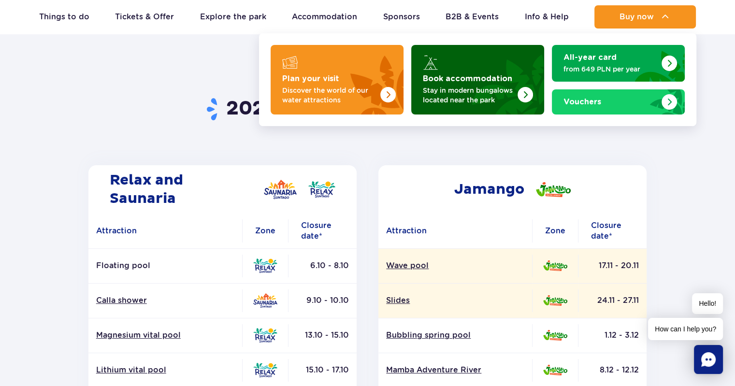
click at [443, 78] on strong "Book accommodation" at bounding box center [467, 79] width 89 height 8
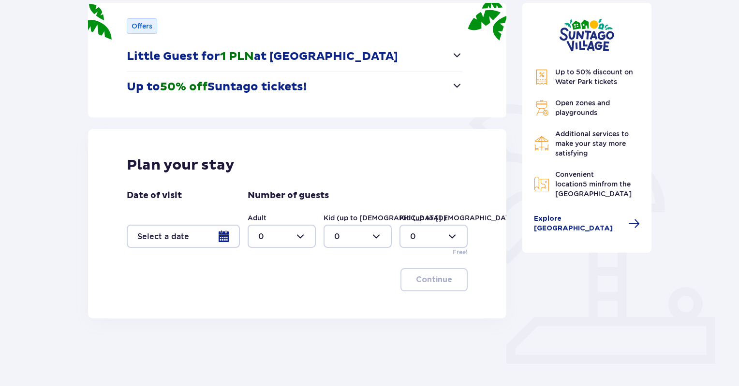
scroll to position [155, 0]
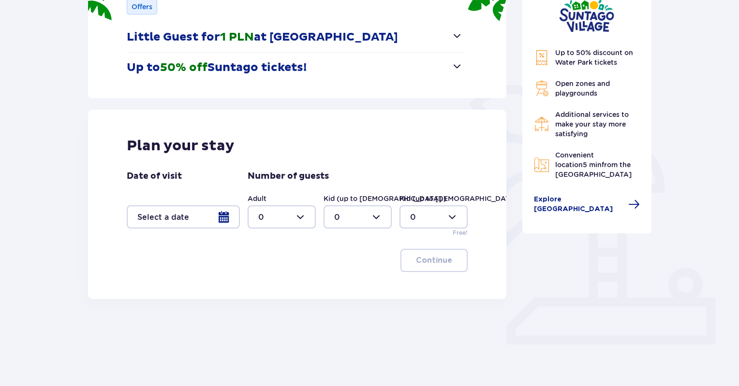
click at [166, 216] on div at bounding box center [183, 216] width 113 height 23
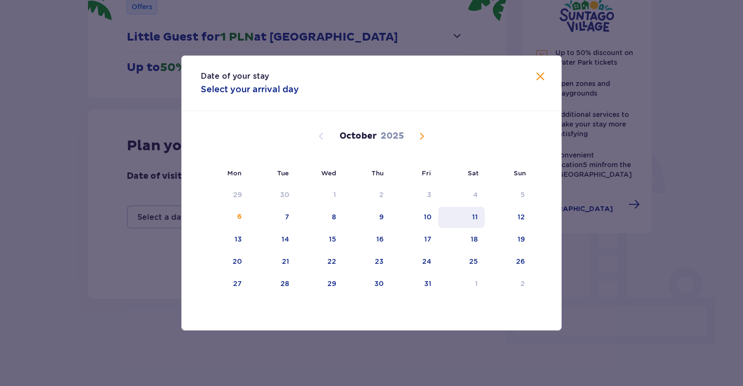
click at [466, 220] on div "11" at bounding box center [461, 217] width 47 height 21
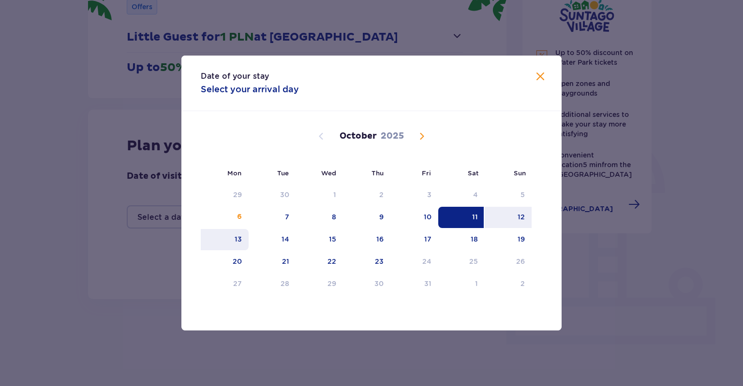
click at [220, 243] on div "13" at bounding box center [225, 239] width 48 height 21
type input "11.10.25 - 13.10.25"
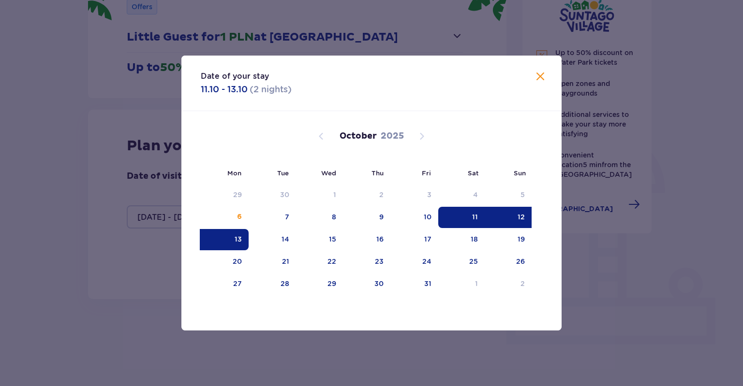
click at [220, 243] on div "13" at bounding box center [225, 239] width 48 height 21
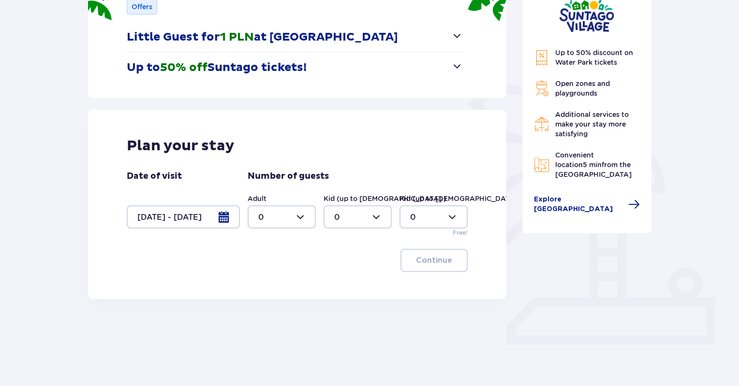
click at [289, 223] on div at bounding box center [282, 216] width 68 height 23
click at [265, 263] on div "1" at bounding box center [281, 267] width 47 height 11
type input "1"
click at [358, 222] on div at bounding box center [357, 216] width 68 height 23
click at [339, 267] on div "1" at bounding box center [357, 267] width 47 height 11
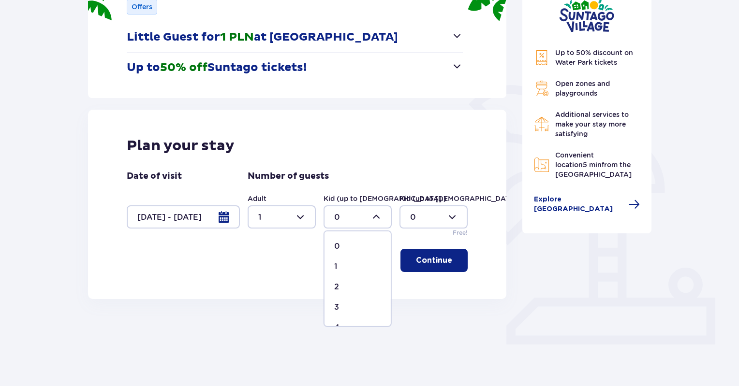
type input "1"
click at [282, 222] on div at bounding box center [282, 216] width 68 height 23
click at [263, 289] on p "2" at bounding box center [260, 287] width 5 height 11
type input "2"
click at [427, 266] on button "Continue" at bounding box center [433, 260] width 67 height 23
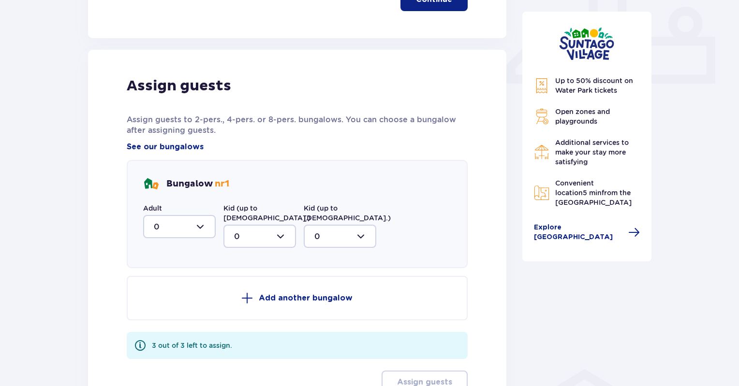
scroll to position [453, 0]
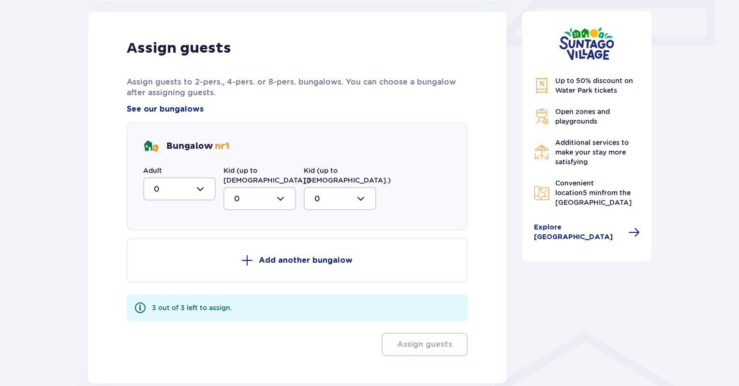
click at [255, 191] on div at bounding box center [259, 198] width 73 height 23
click at [246, 141] on div "Bungalow nr 1" at bounding box center [297, 146] width 308 height 15
click at [182, 186] on div at bounding box center [179, 188] width 73 height 23
click at [159, 237] on div "1" at bounding box center [179, 239] width 51 height 11
click at [261, 190] on div at bounding box center [259, 198] width 73 height 23
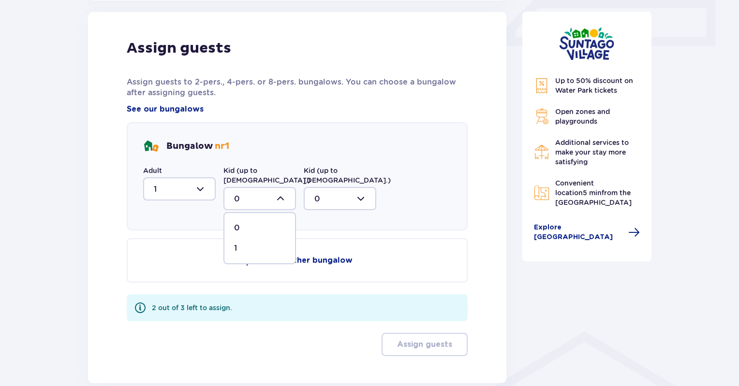
click at [174, 184] on div at bounding box center [179, 188] width 73 height 23
click at [161, 261] on div "2" at bounding box center [179, 259] width 51 height 11
type input "2"
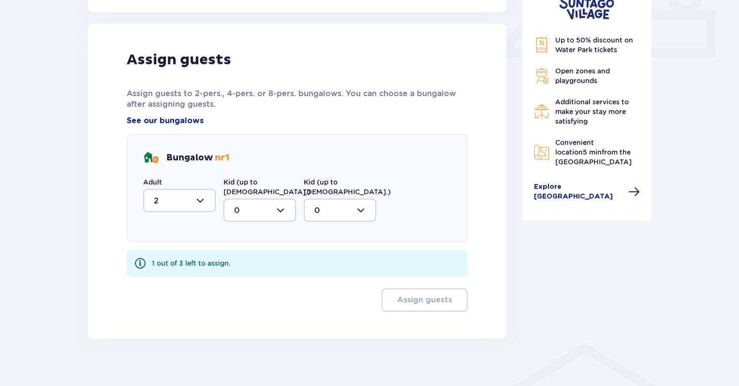
click at [264, 208] on div at bounding box center [259, 210] width 73 height 23
click at [246, 255] on div "1" at bounding box center [259, 260] width 51 height 11
type input "1"
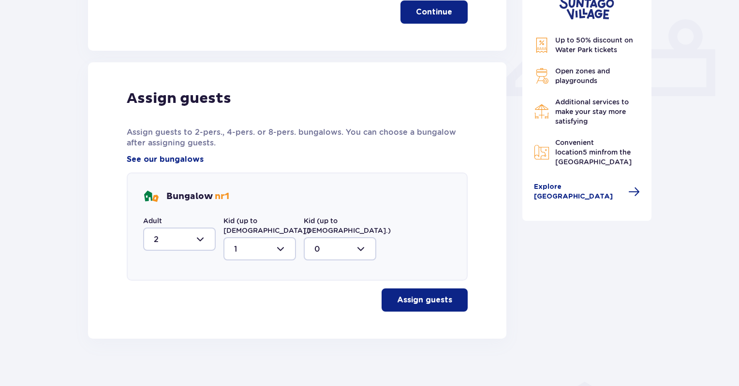
click at [415, 295] on p "Assign guests" at bounding box center [424, 300] width 55 height 11
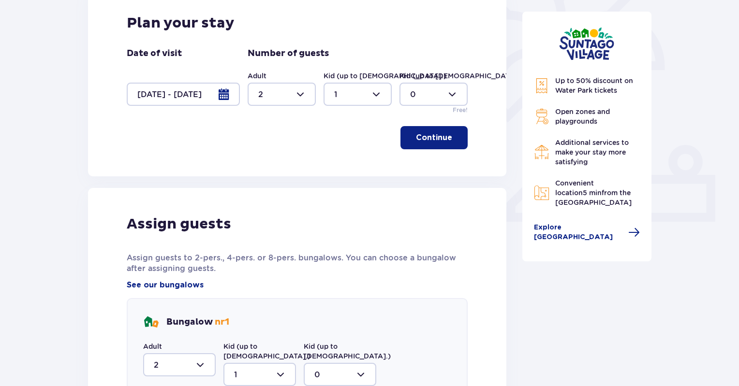
scroll to position [277, 0]
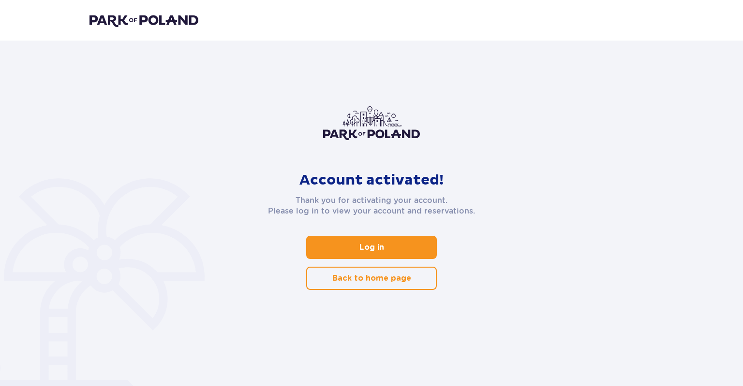
click at [383, 248] on span at bounding box center [386, 248] width 12 height 12
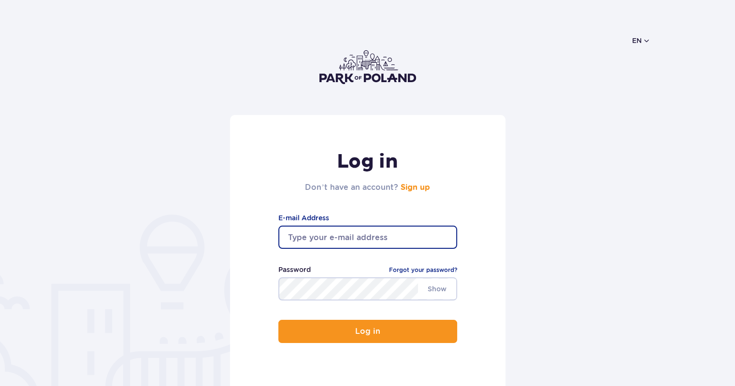
click at [374, 238] on input "email" at bounding box center [367, 237] width 179 height 23
type input "[EMAIL_ADDRESS][DOMAIN_NAME]"
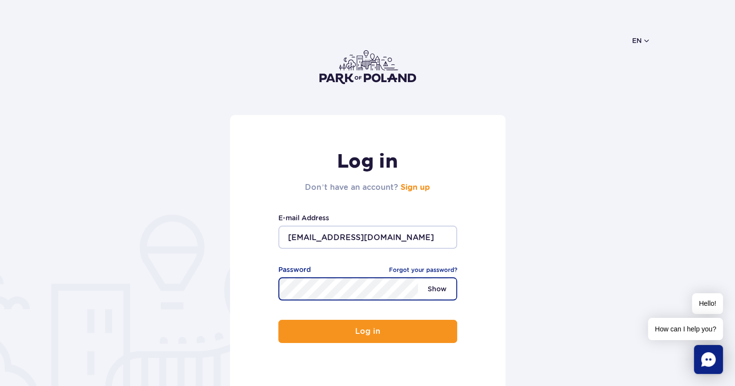
click at [442, 284] on span "Show" at bounding box center [437, 289] width 38 height 20
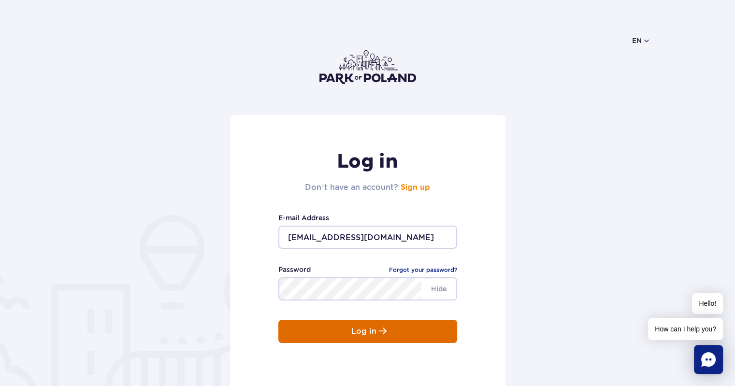
click at [395, 330] on button "Log in" at bounding box center [367, 331] width 179 height 23
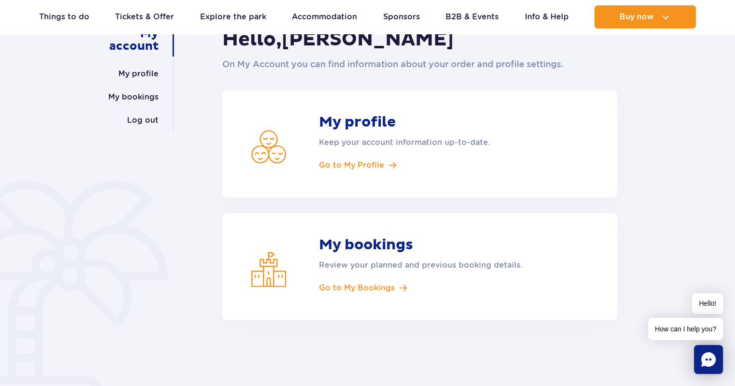
scroll to position [145, 0]
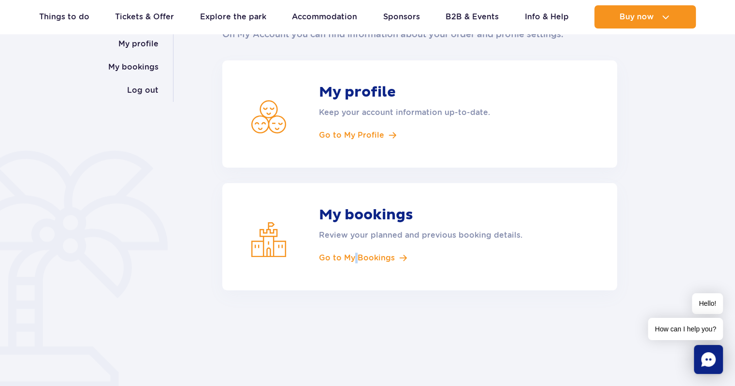
click at [355, 266] on article "My bookings Review your planned and previous booking details. Go to My Bookings" at bounding box center [419, 236] width 395 height 107
click at [351, 259] on span "Go to My Bookings" at bounding box center [357, 258] width 76 height 11
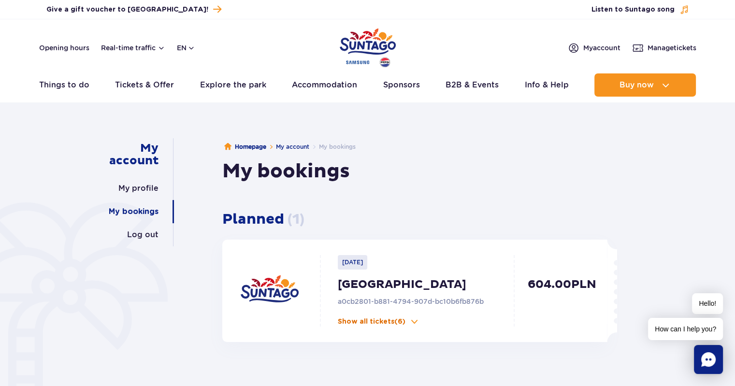
click at [387, 320] on p "Show all tickets (6)" at bounding box center [372, 322] width 68 height 10
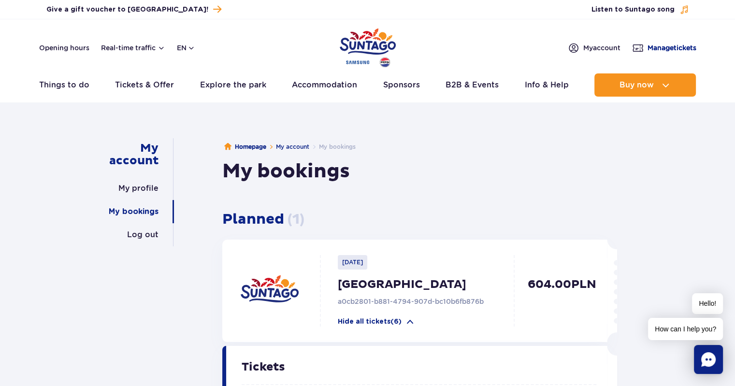
click at [685, 46] on span "Manage tickets" at bounding box center [672, 48] width 49 height 10
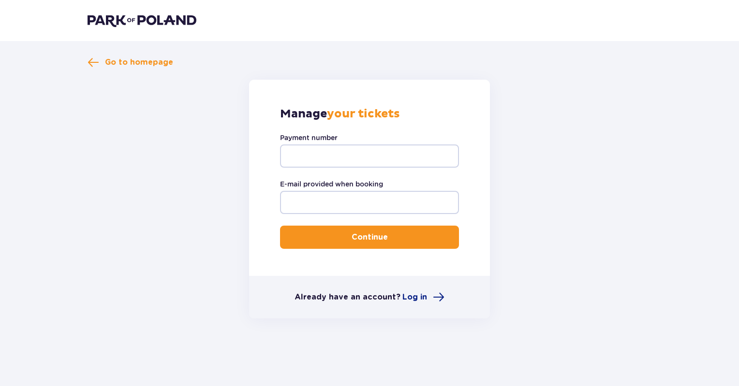
click at [462, 146] on div "Manage your tickets Payment number E-mail provided when booking Continue" at bounding box center [369, 178] width 241 height 196
click at [376, 155] on input "Payment number" at bounding box center [369, 156] width 179 height 23
paste input "TR-VRC-JCFWCTX"
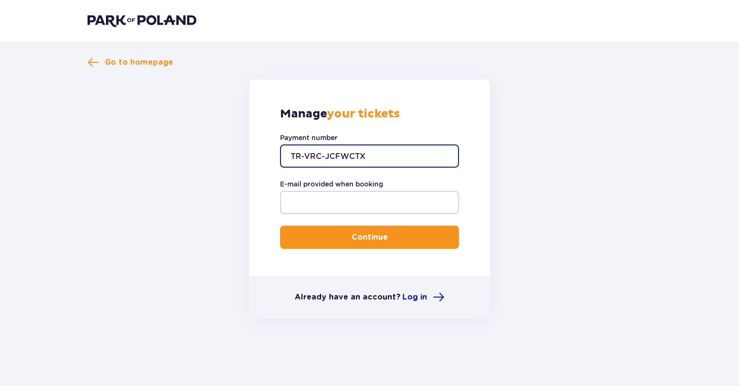
type input "TR-VRC-JCFWCTX"
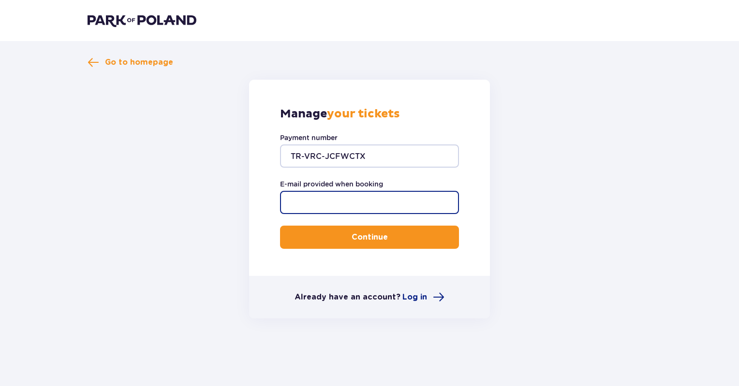
click at [356, 201] on input "E-mail provided when booking" at bounding box center [369, 202] width 179 height 23
type input "[EMAIL_ADDRESS][DOMAIN_NAME]"
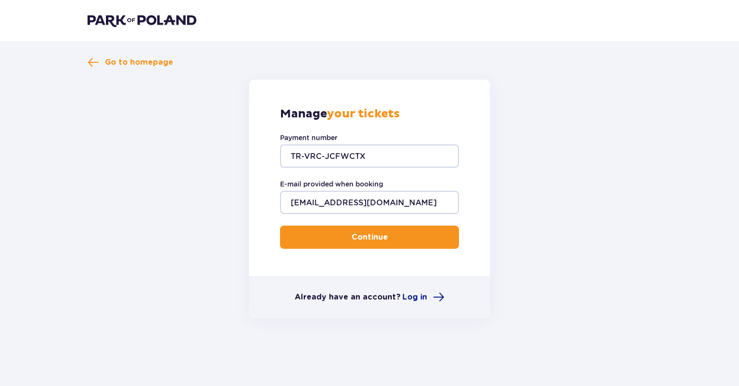
click at [351, 244] on button "Continue" at bounding box center [369, 237] width 179 height 23
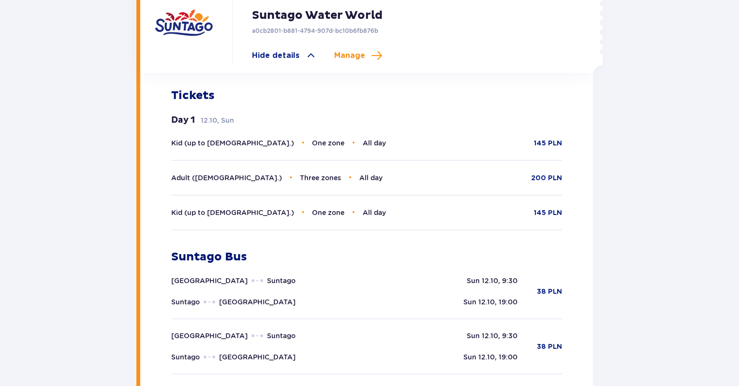
scroll to position [282, 0]
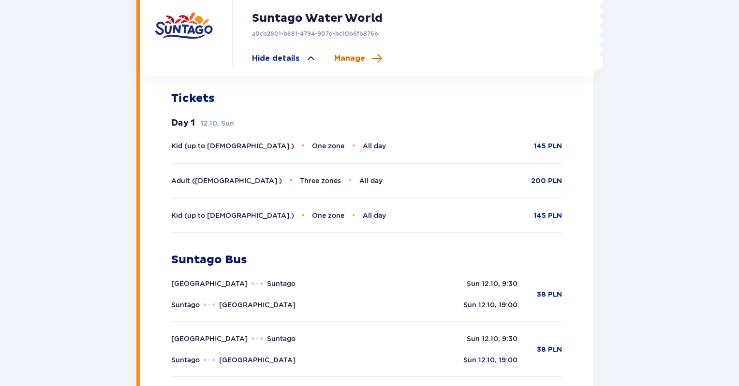
click at [356, 58] on span "Manage" at bounding box center [349, 58] width 31 height 11
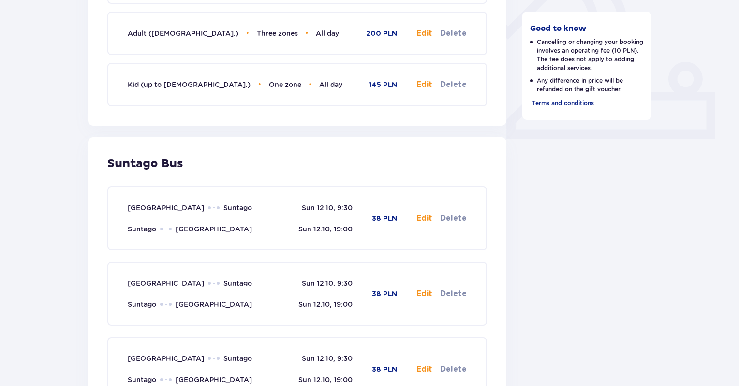
scroll to position [362, 0]
click at [431, 216] on button "Edit" at bounding box center [424, 217] width 16 height 11
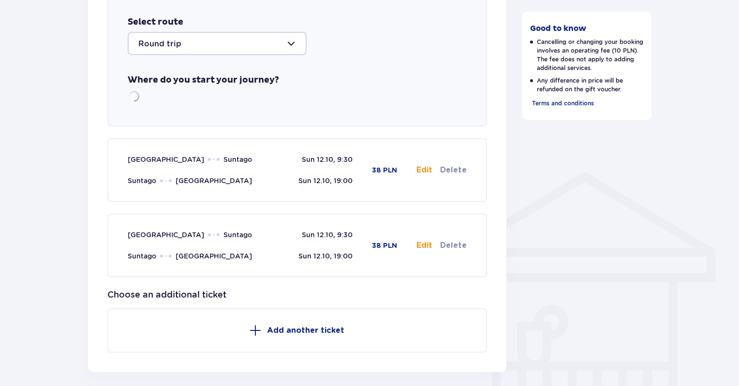
scroll to position [614, 0]
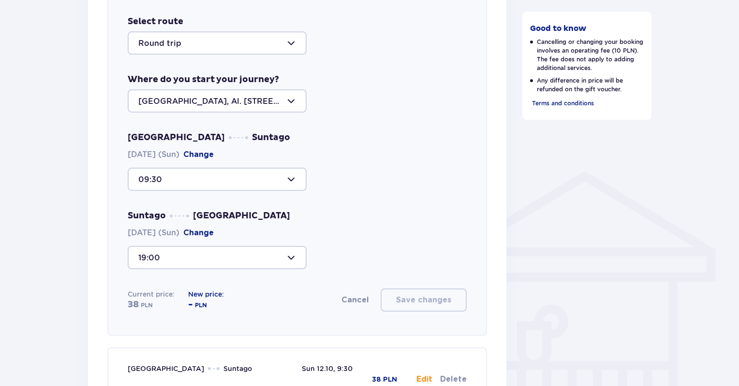
click at [358, 299] on button "Cancel" at bounding box center [355, 300] width 28 height 11
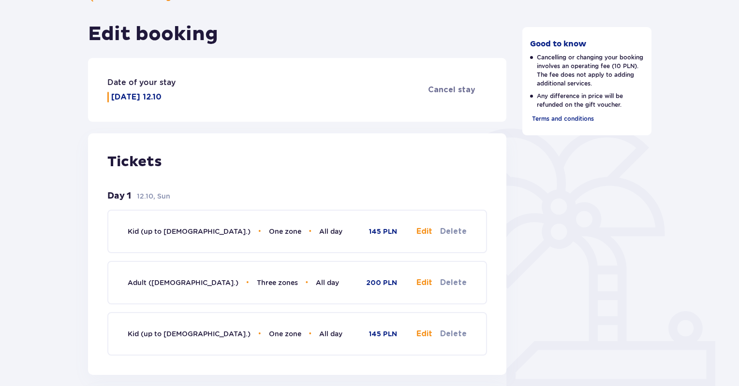
scroll to position [0, 0]
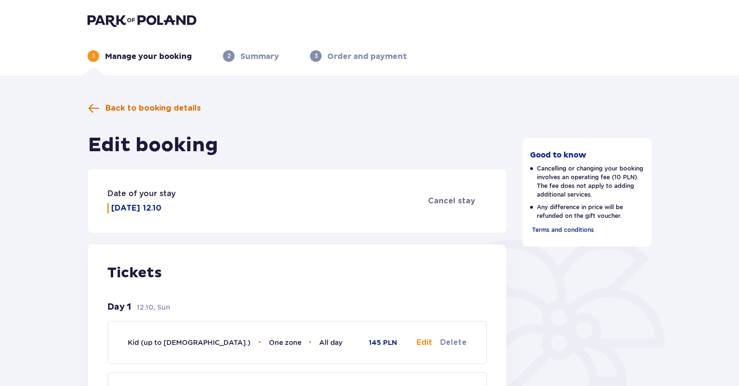
click at [88, 104] on span at bounding box center [94, 108] width 12 height 12
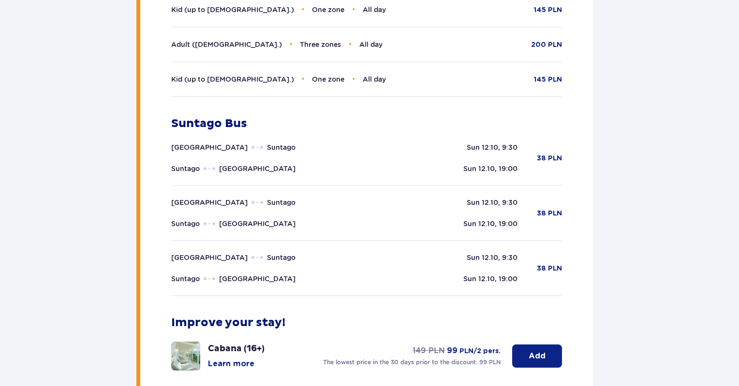
scroll to position [412, 0]
